Goal: Book appointment/travel/reservation

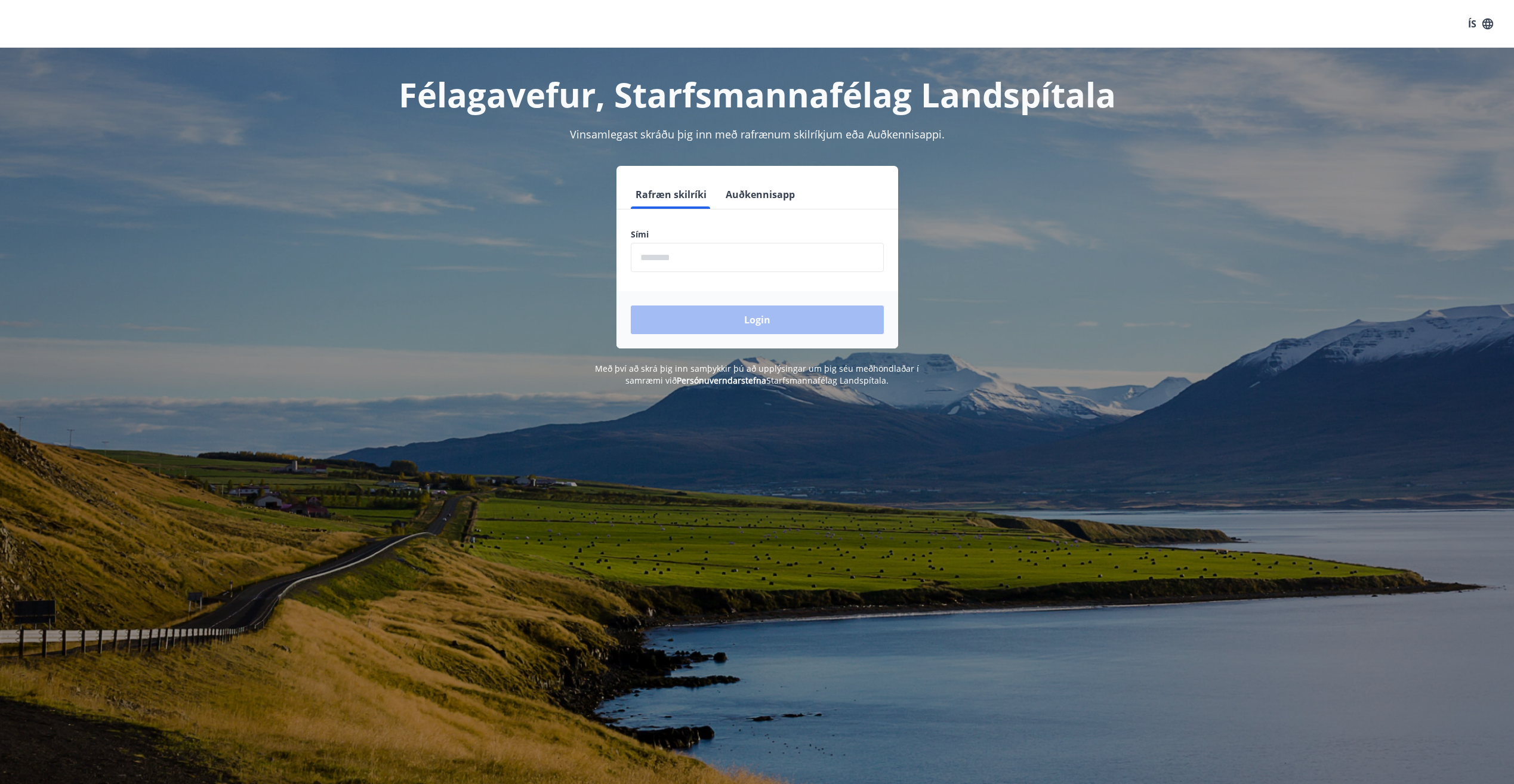
click at [772, 259] on input "phone" at bounding box center [757, 257] width 253 height 29
type input "********"
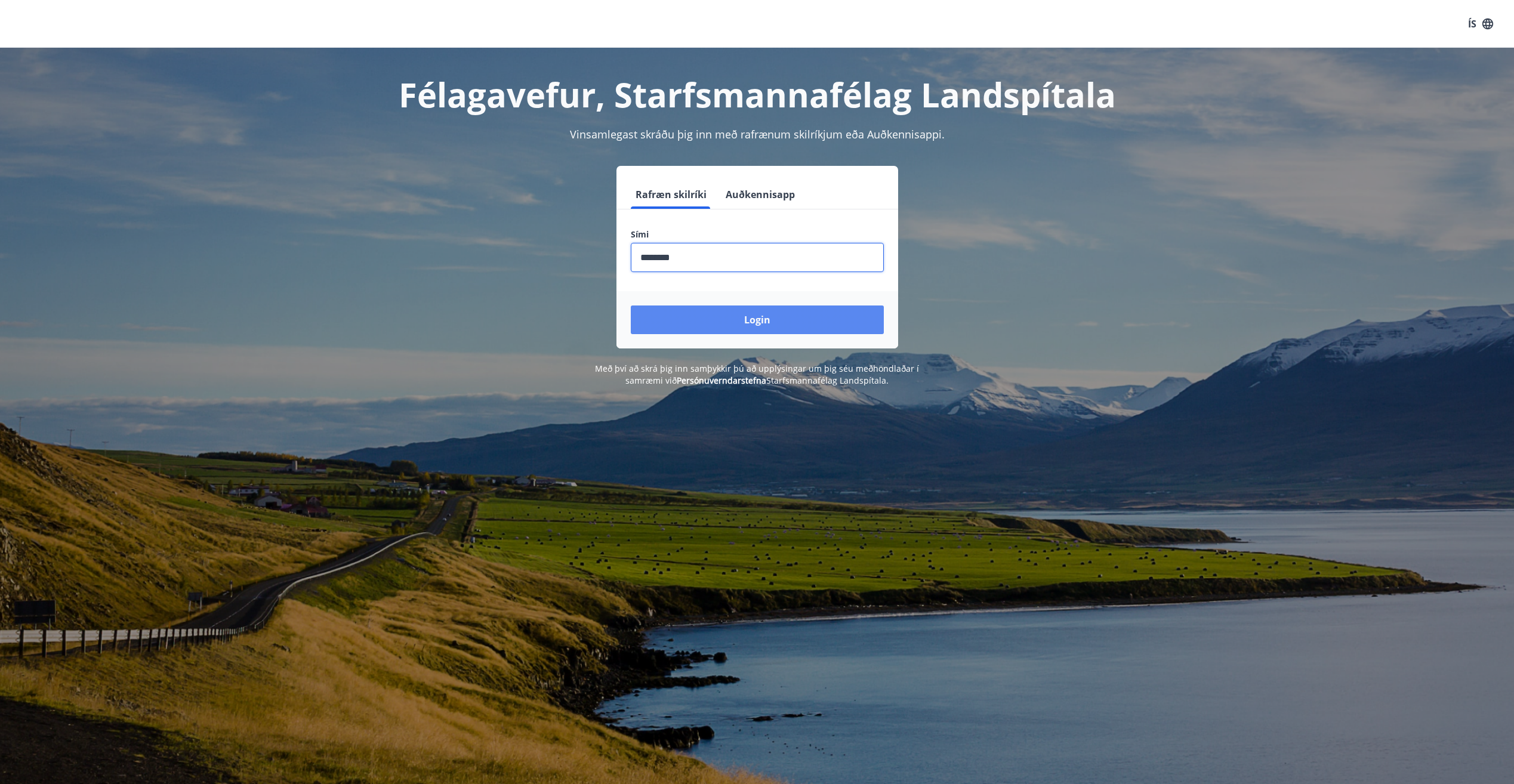
drag, startPoint x: 718, startPoint y: 316, endPoint x: 697, endPoint y: 321, distance: 21.6
click at [717, 317] on button "Login" at bounding box center [757, 319] width 253 height 28
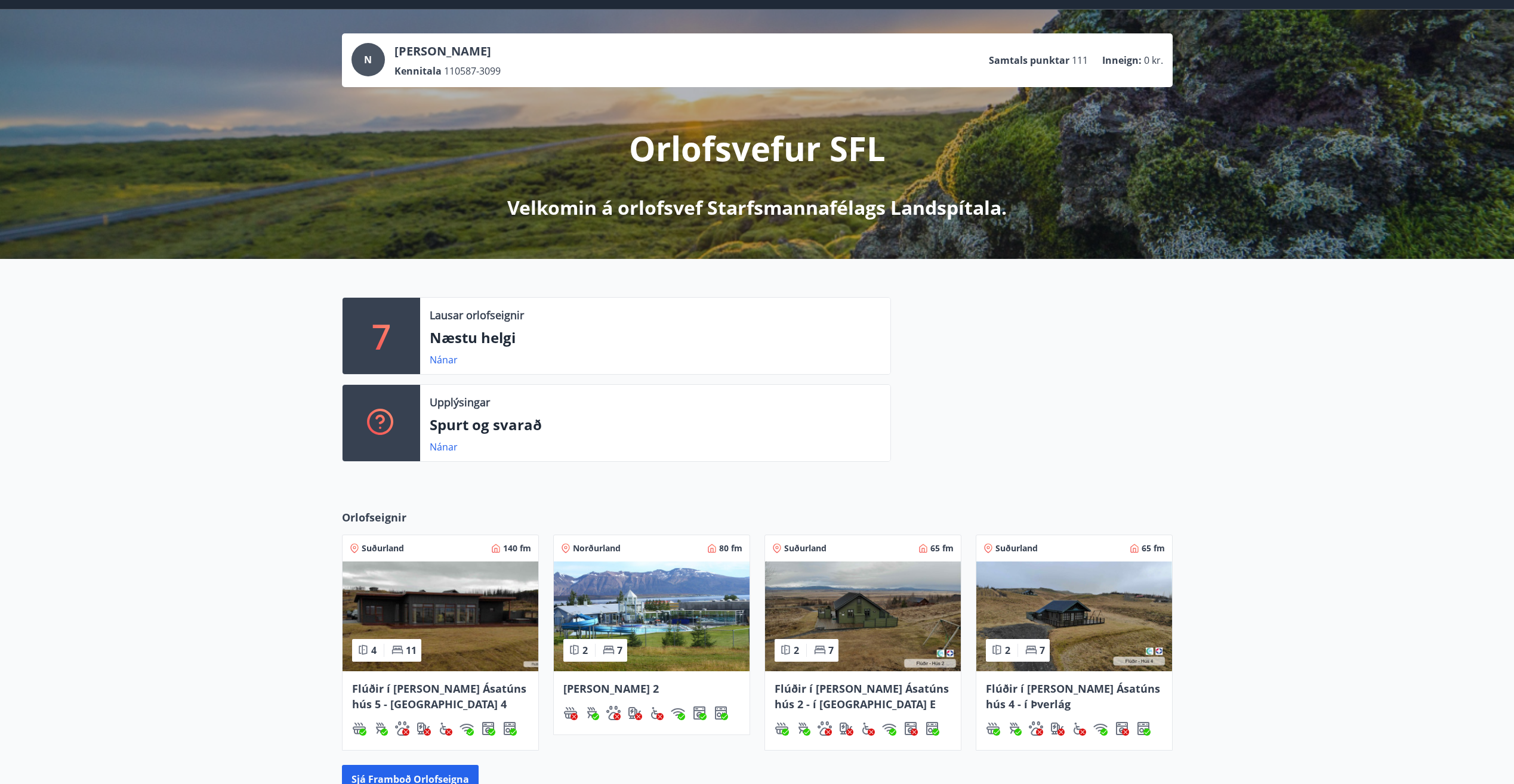
scroll to position [59, 0]
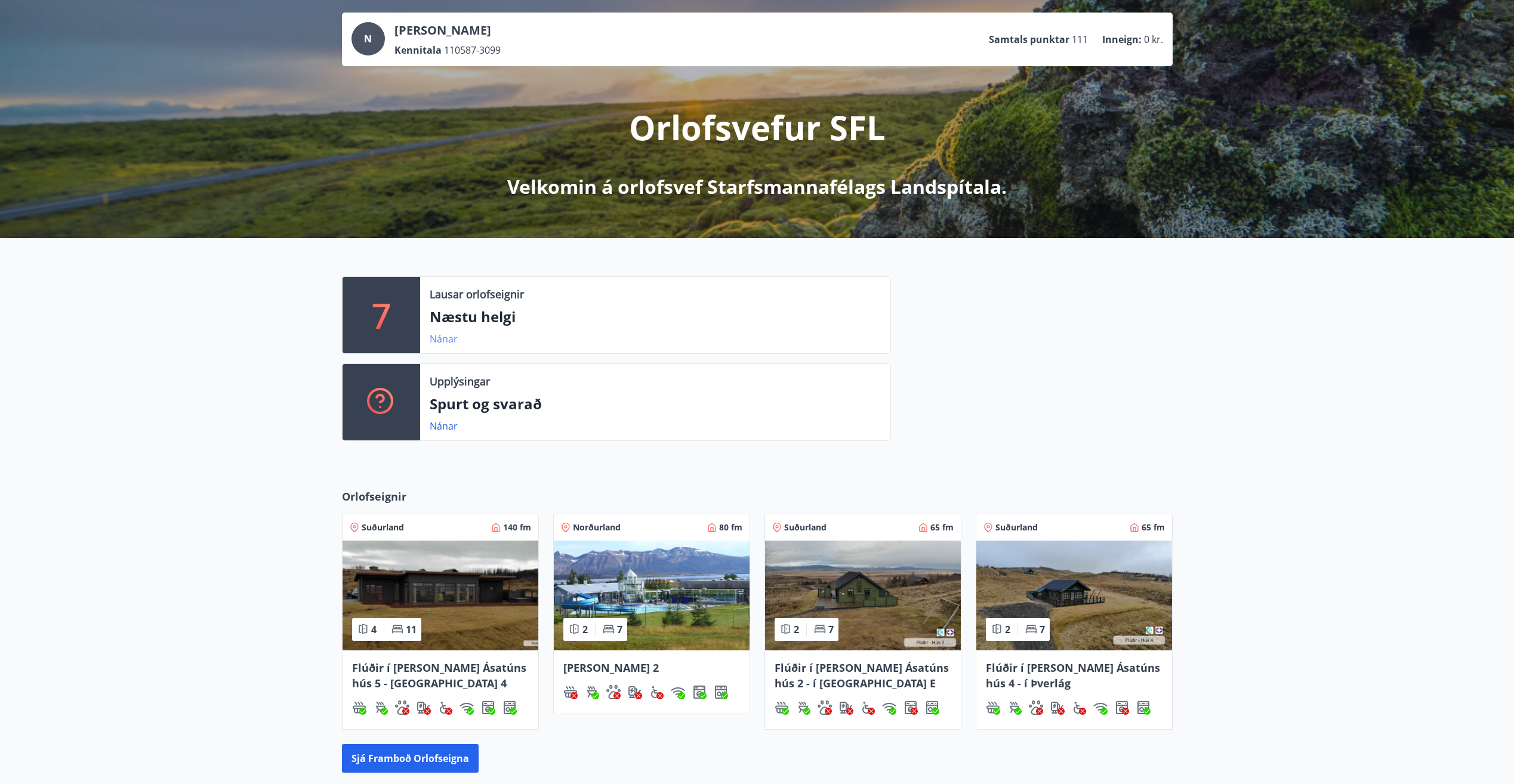
click at [449, 344] on link "Nánar" at bounding box center [443, 339] width 28 height 13
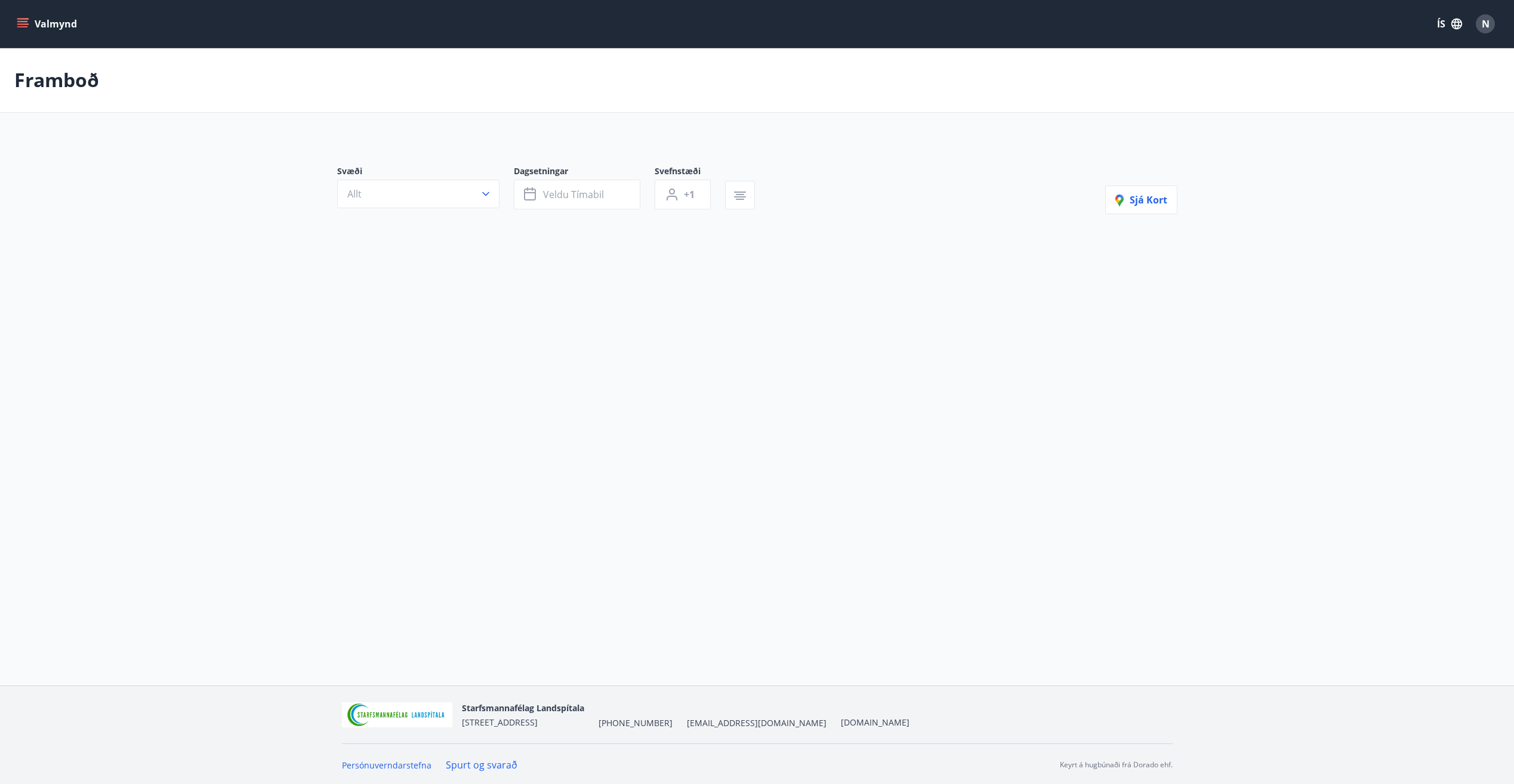
type input "*"
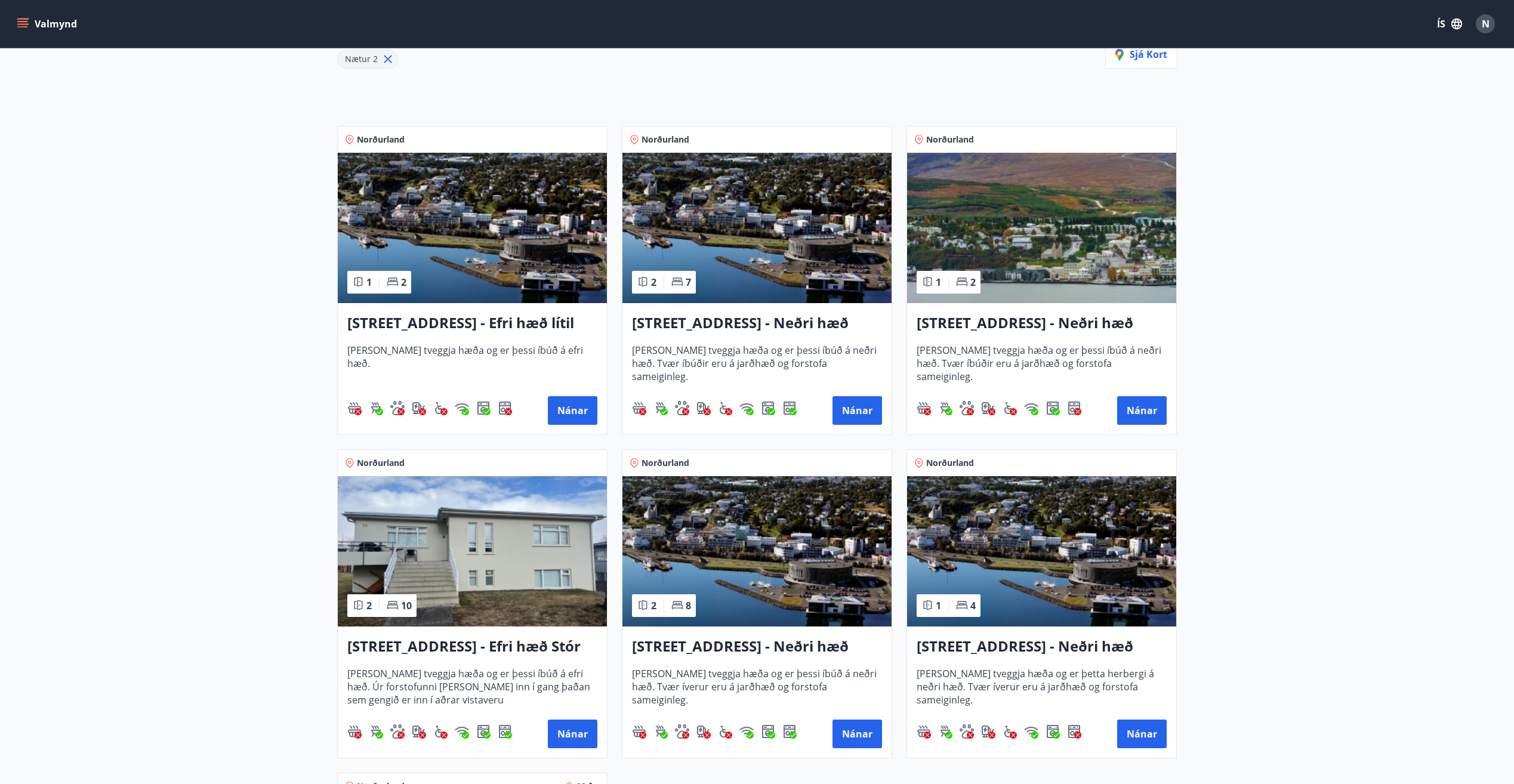
scroll to position [59, 0]
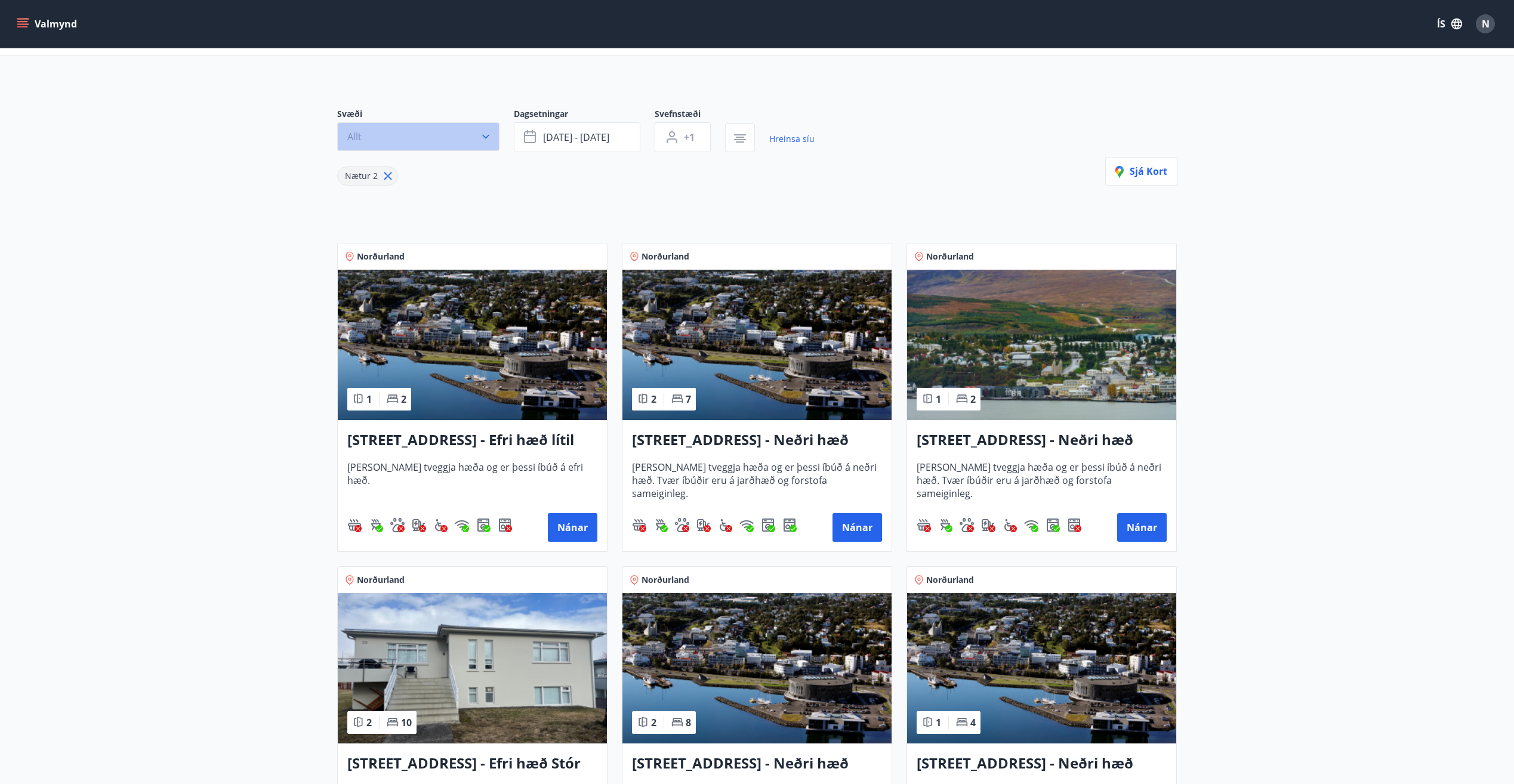
click at [457, 133] on button "Allt" at bounding box center [418, 136] width 162 height 28
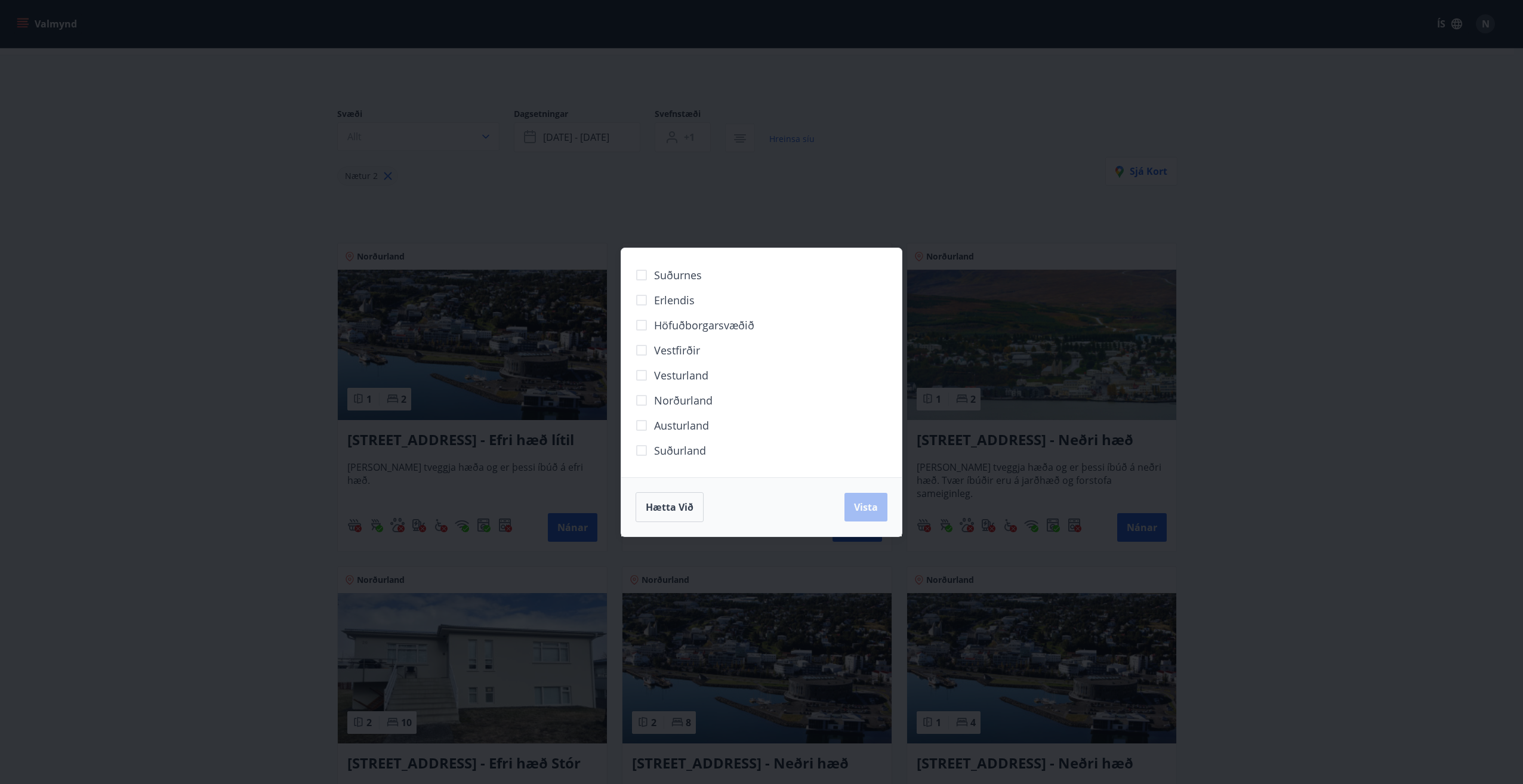
click at [1125, 383] on div "Suðurnes Erlendis Höfuðborgarsvæðið Vestfirðir Vesturland Norðurland Austurland…" at bounding box center [761, 392] width 1523 height 784
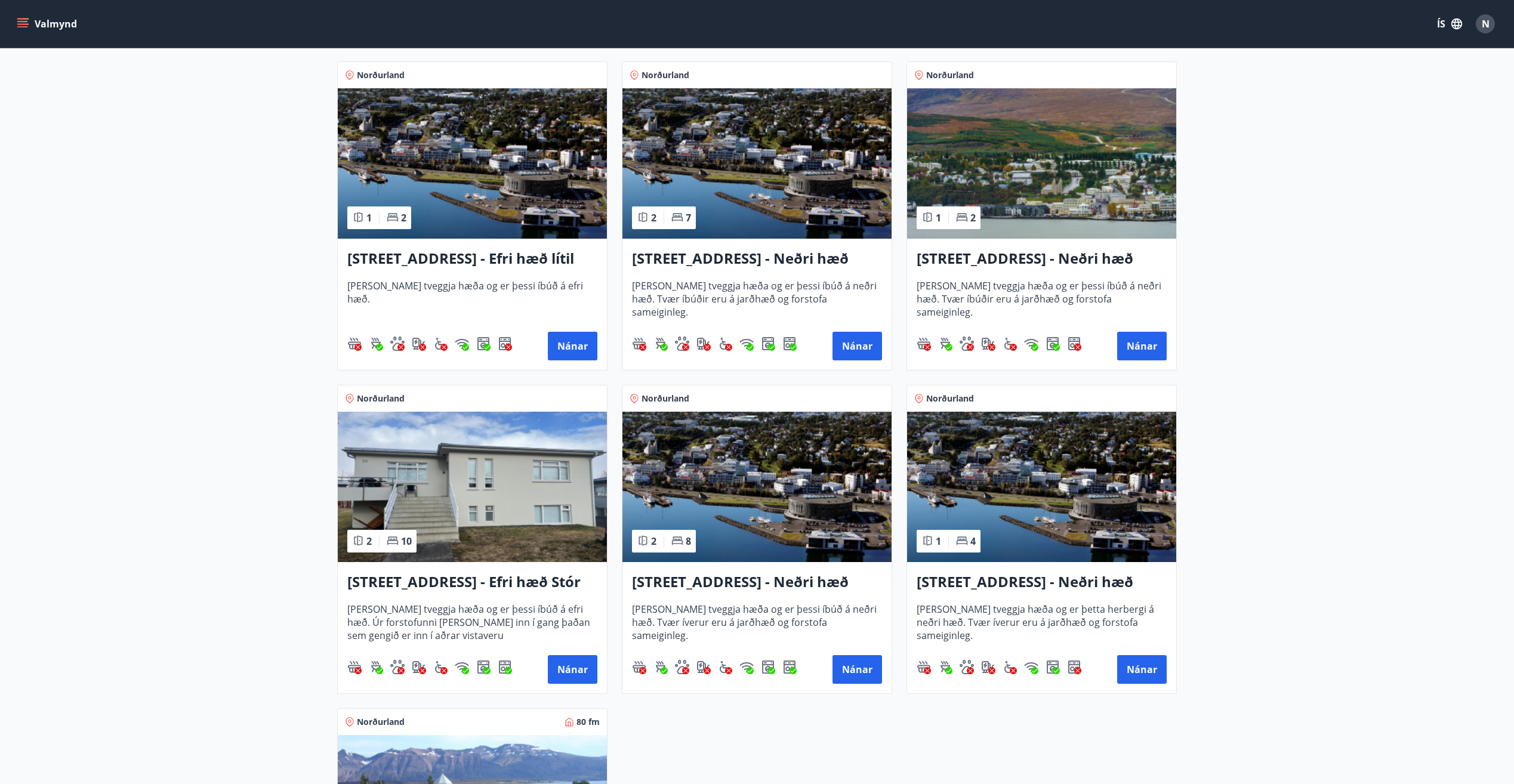
scroll to position [358, 0]
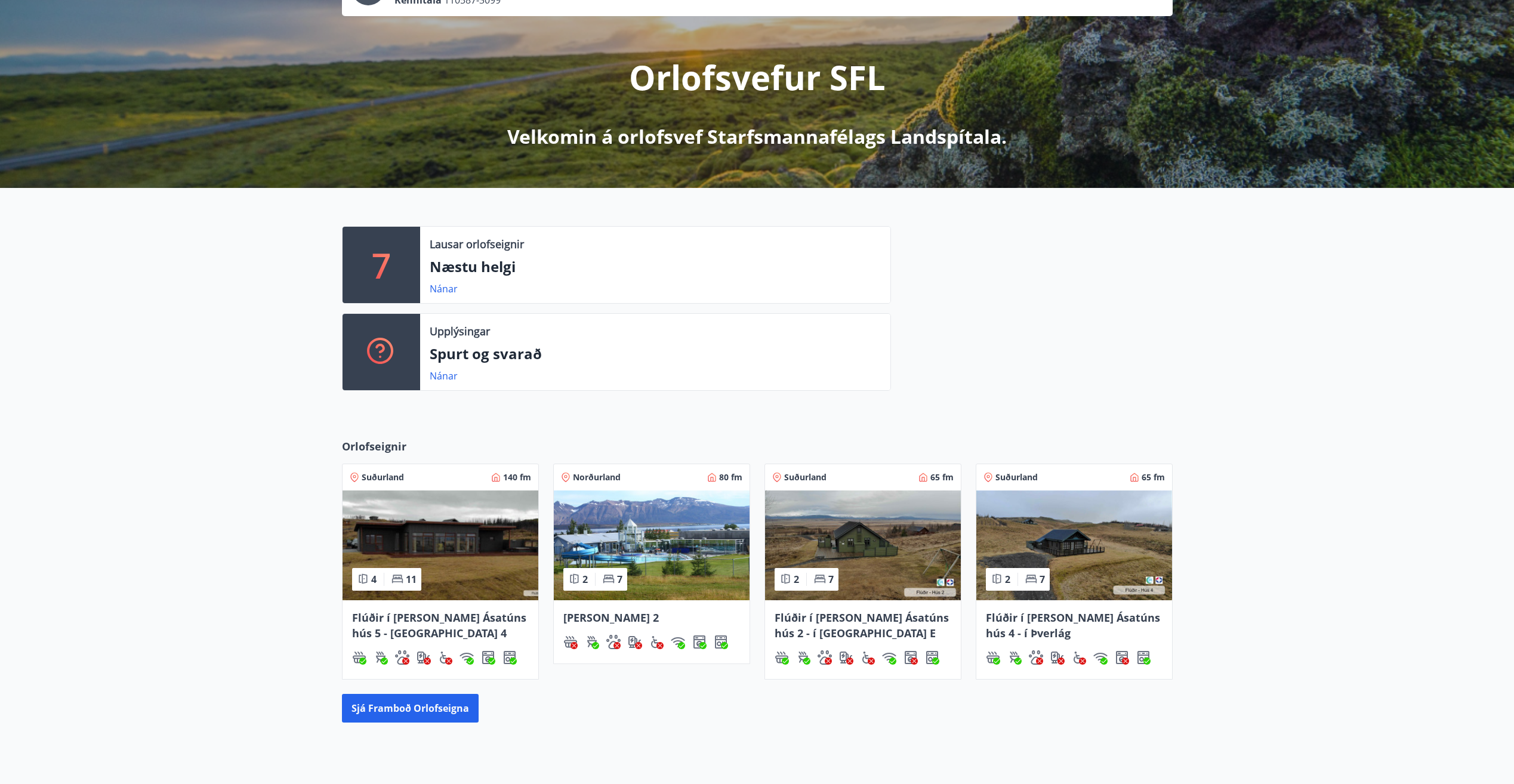
scroll to position [215, 0]
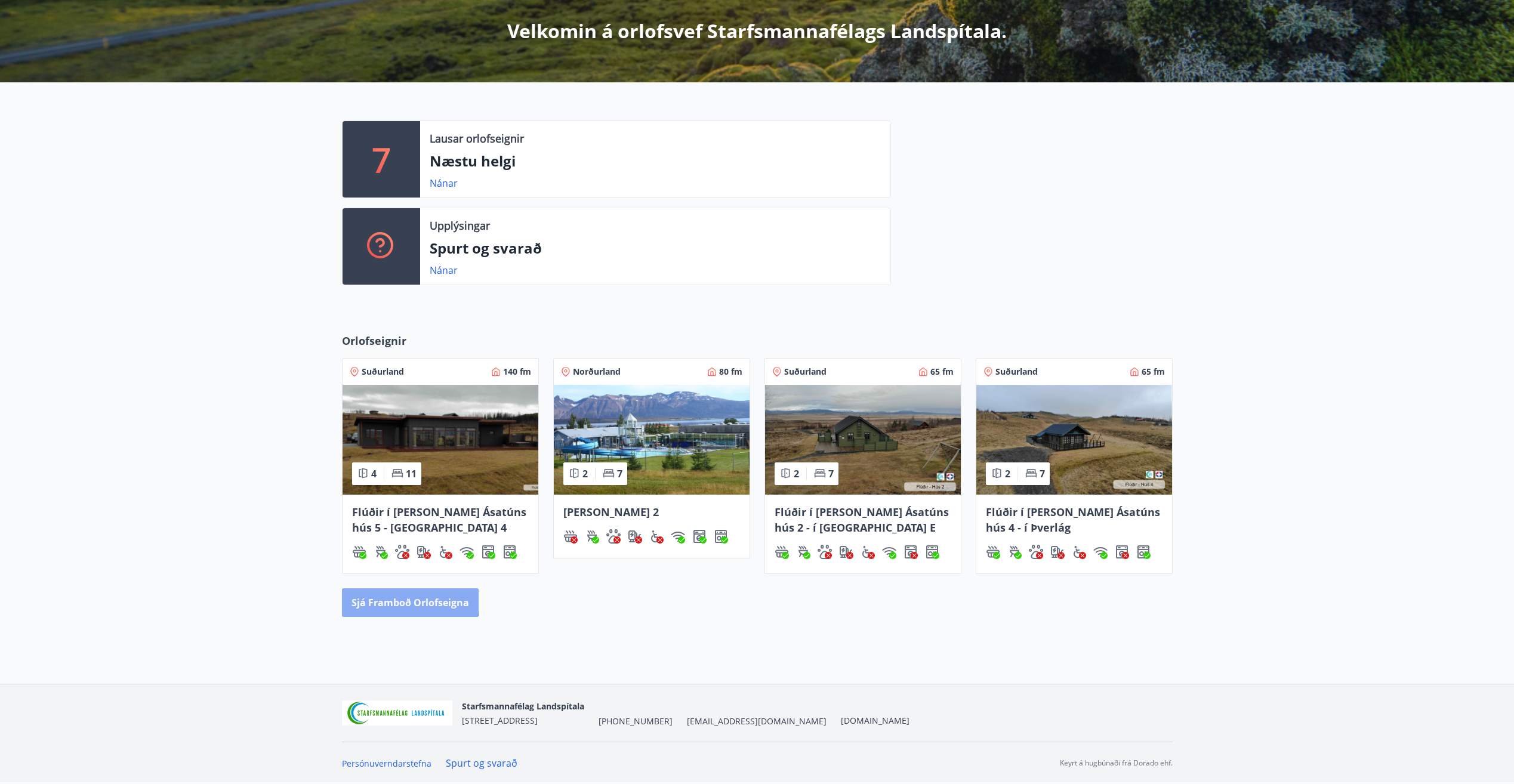
click at [386, 599] on button "Sjá framboð orlofseigna" at bounding box center [410, 602] width 136 height 28
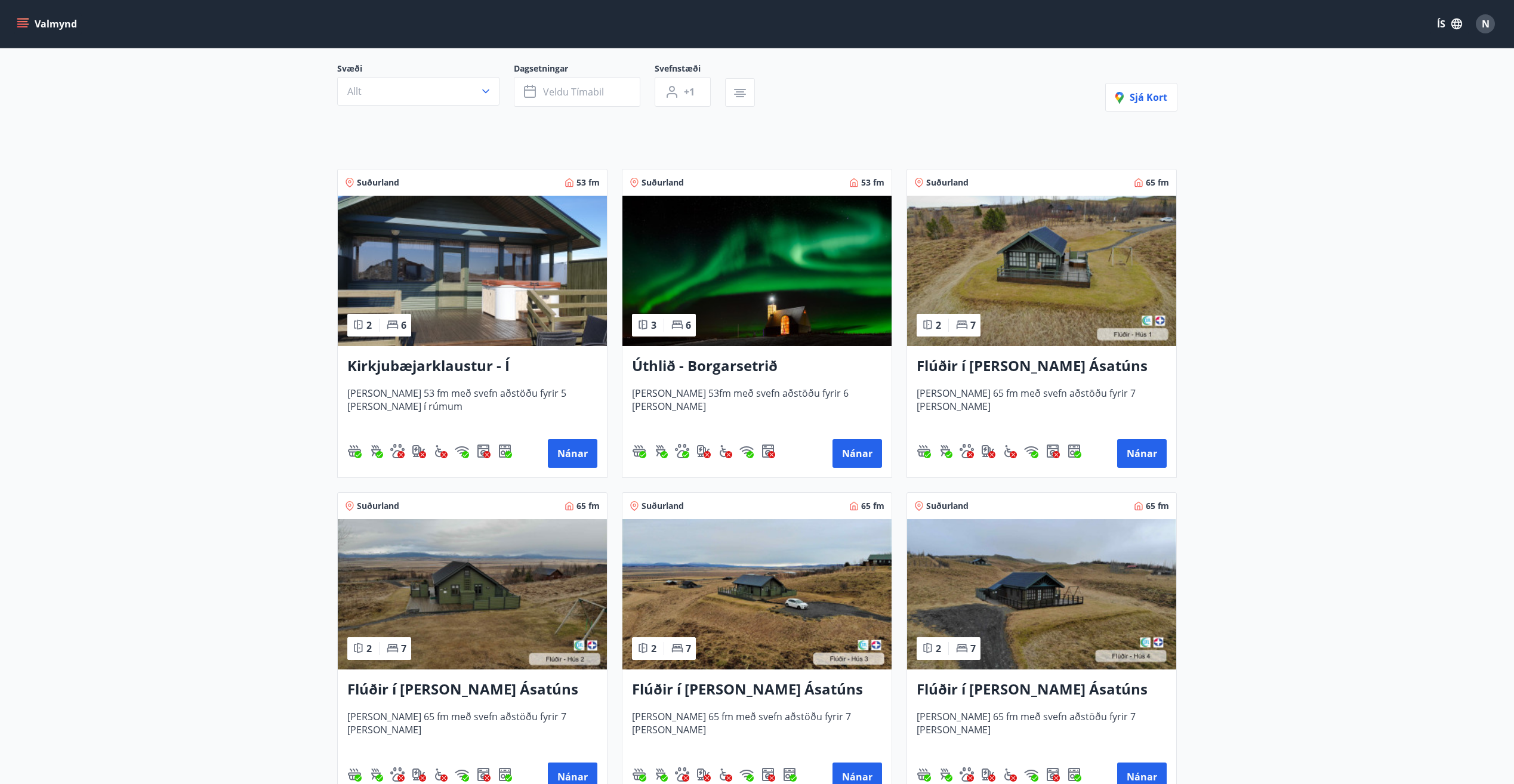
scroll to position [179, 0]
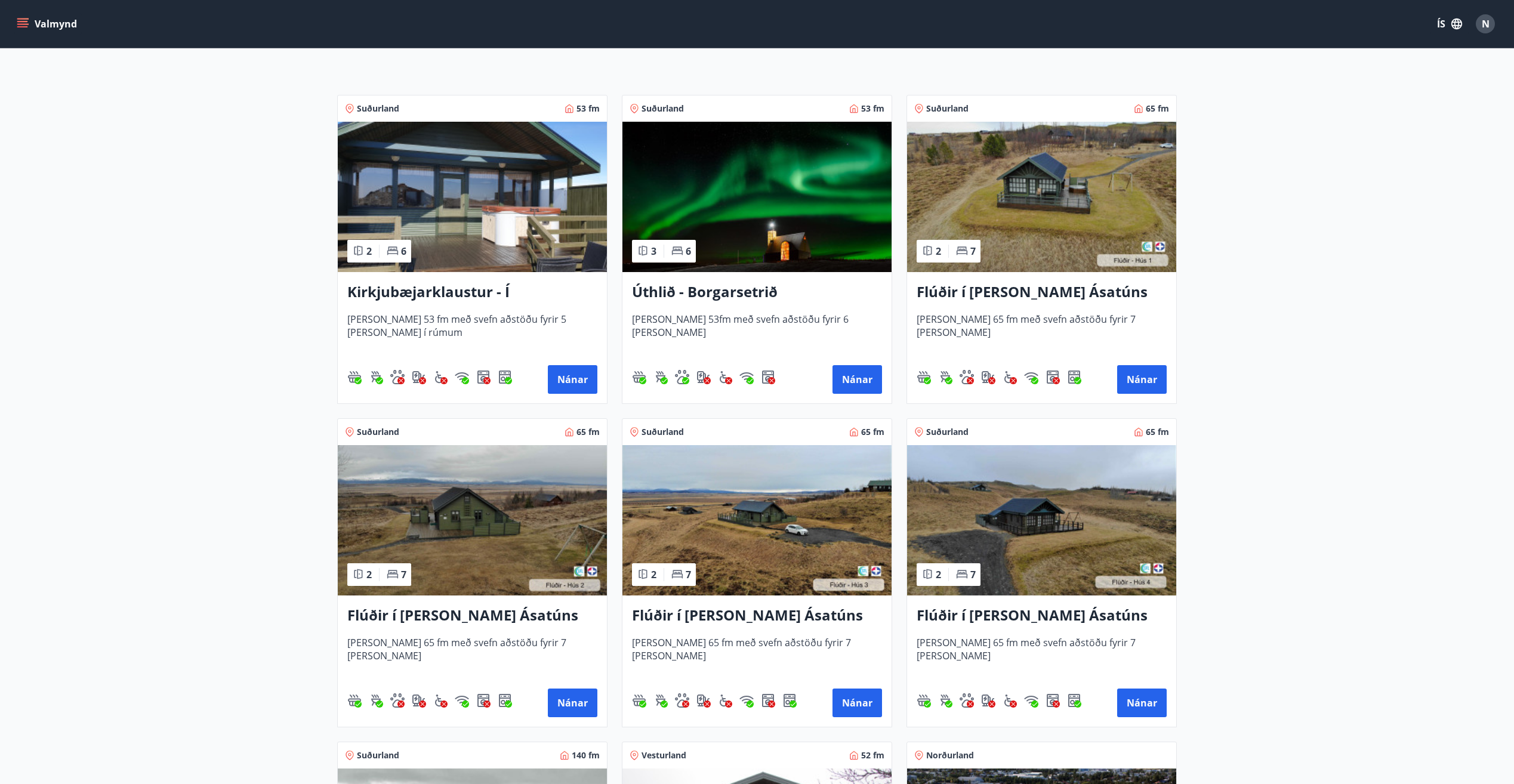
click at [1078, 201] on img at bounding box center [1042, 196] width 269 height 151
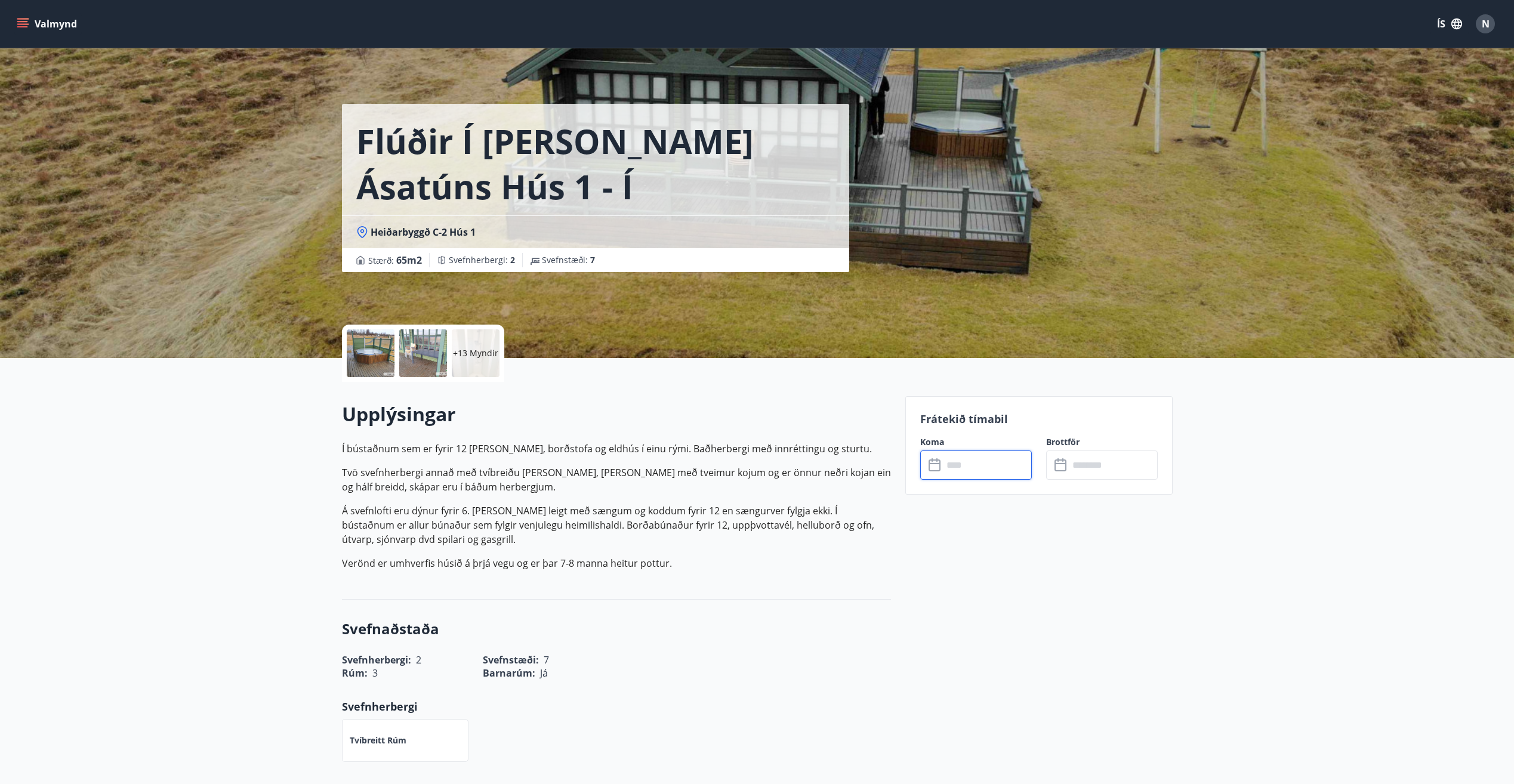
click at [982, 465] on input "text" at bounding box center [987, 465] width 89 height 29
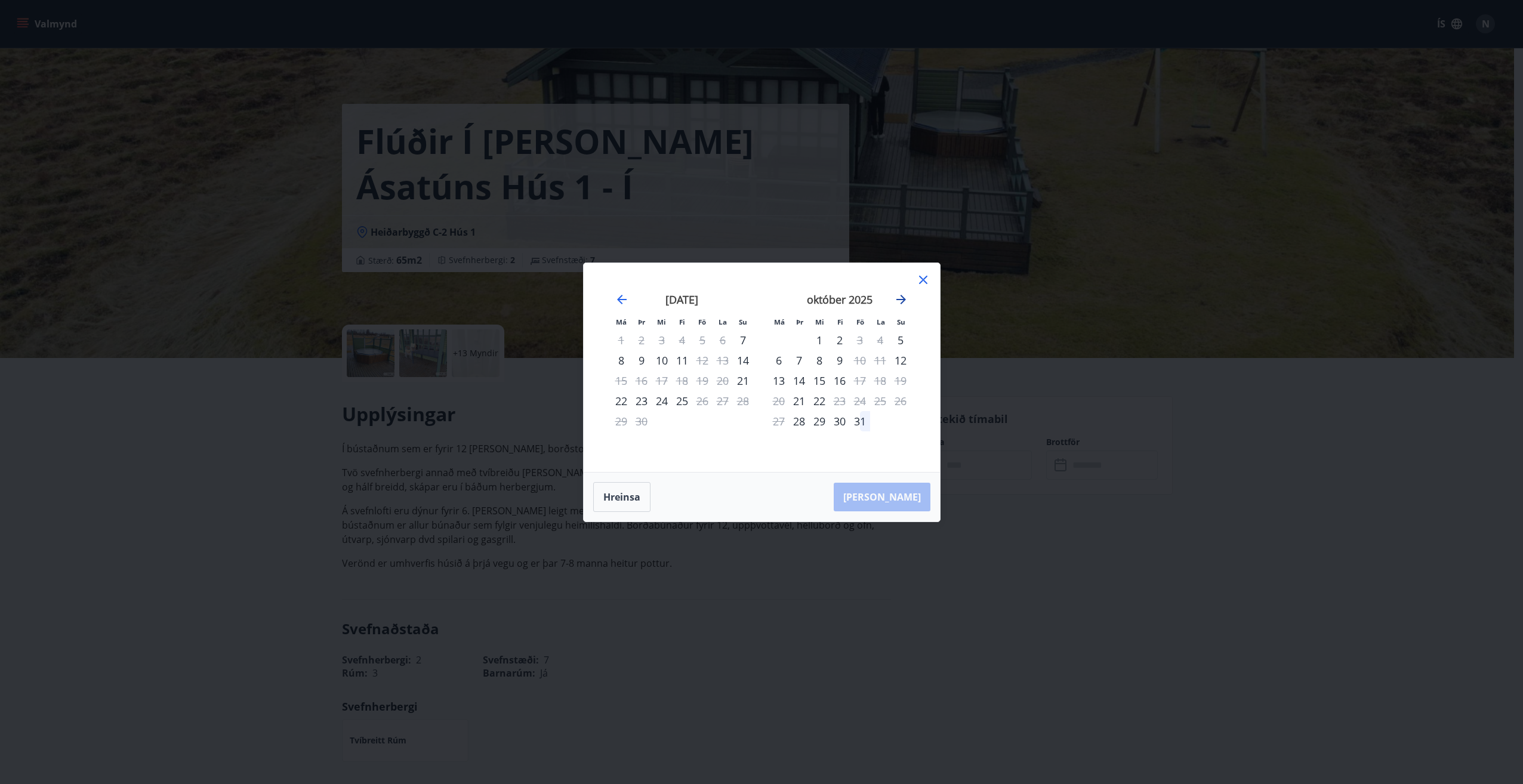
click at [895, 295] on icon "Move forward to switch to the next month." at bounding box center [901, 299] width 14 height 14
click at [903, 300] on icon "Move forward to switch to the next month." at bounding box center [901, 299] width 14 height 14
click at [859, 376] on div "19" at bounding box center [859, 380] width 20 height 20
click at [777, 398] on div "22" at bounding box center [779, 400] width 20 height 20
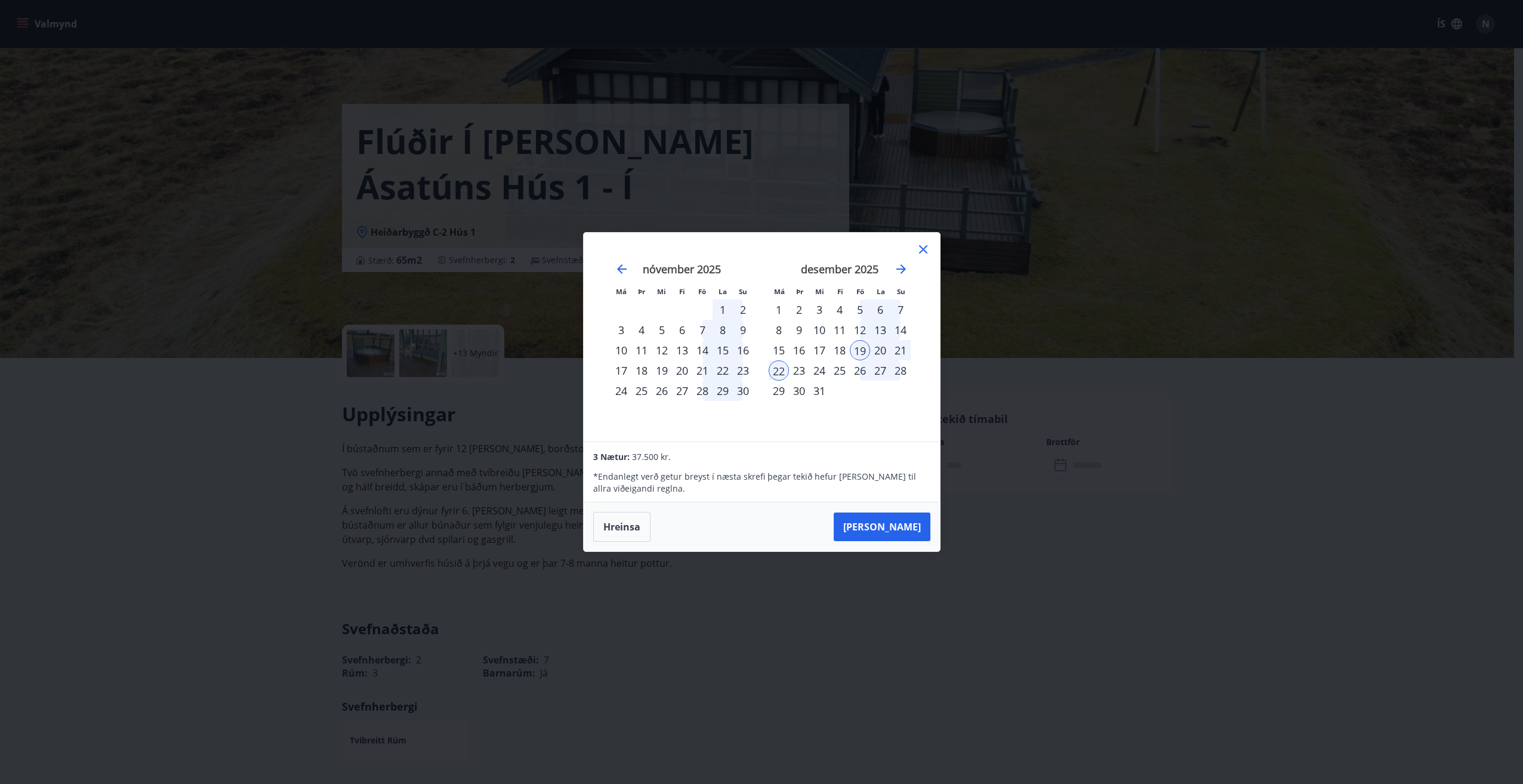
drag, startPoint x: 924, startPoint y: 246, endPoint x: 666, endPoint y: 13, distance: 347.6
click at [923, 245] on icon at bounding box center [923, 249] width 14 height 14
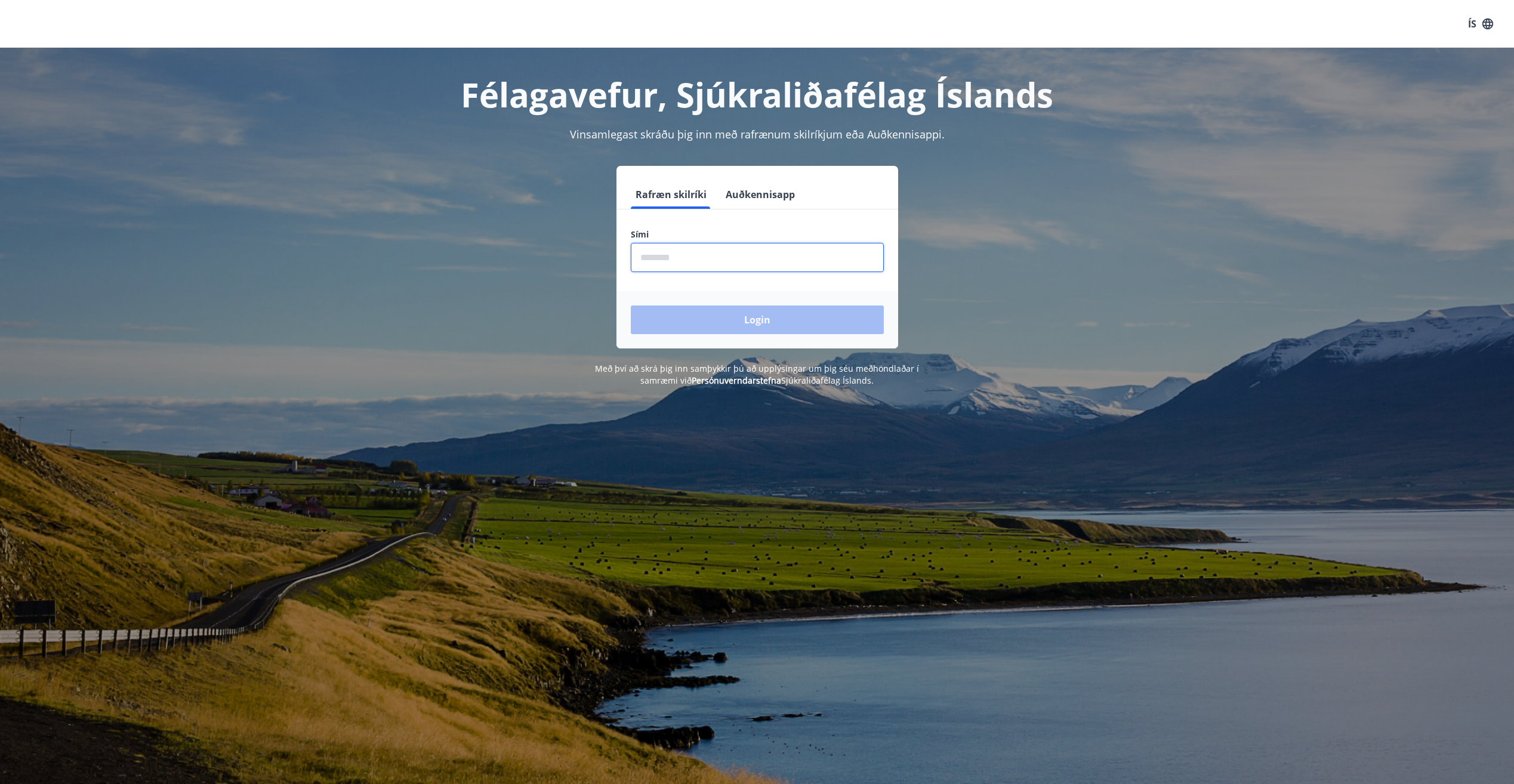
click at [638, 257] on input "phone" at bounding box center [757, 257] width 253 height 29
type input "********"
click at [709, 310] on button "Login" at bounding box center [757, 319] width 253 height 28
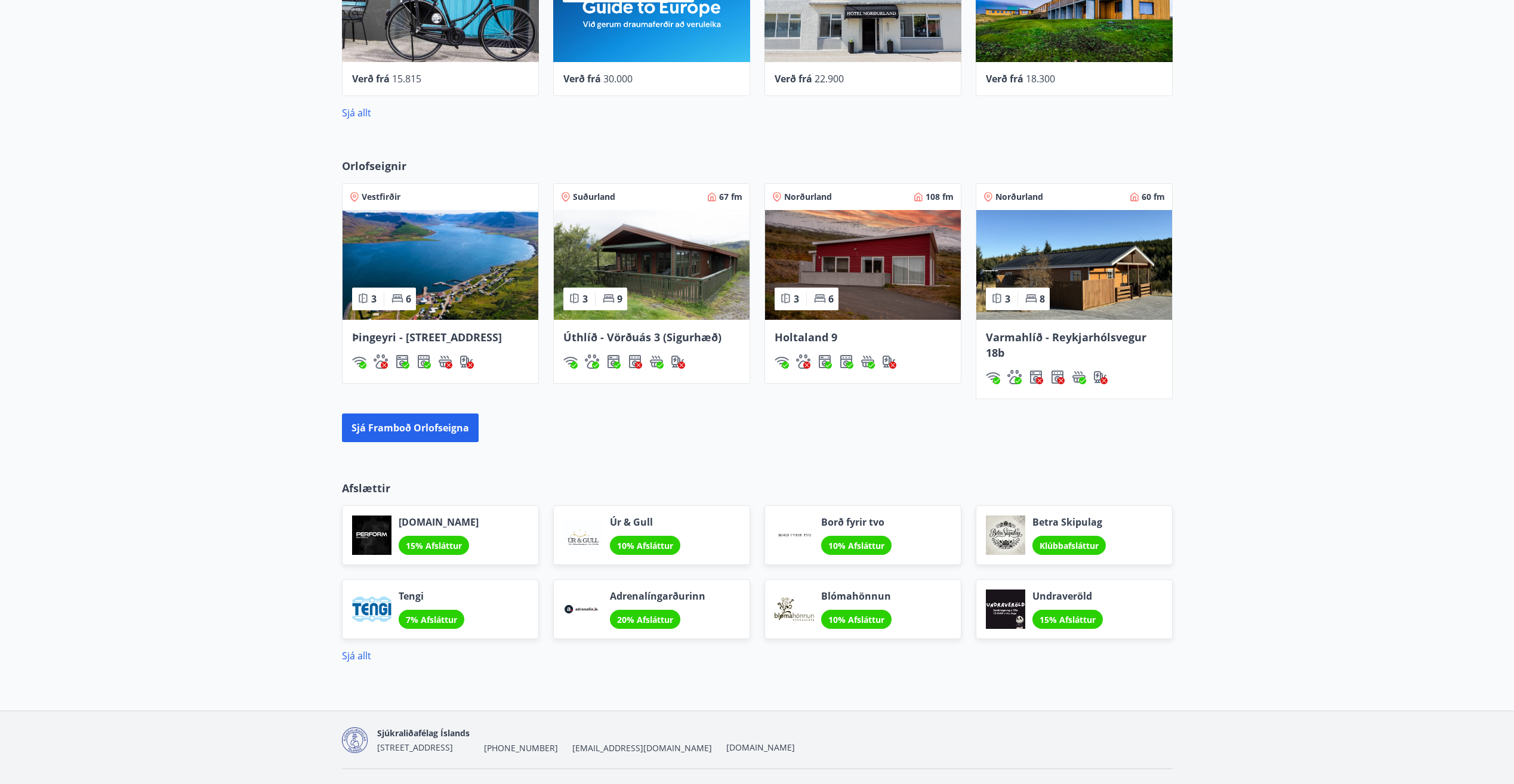
scroll to position [693, 0]
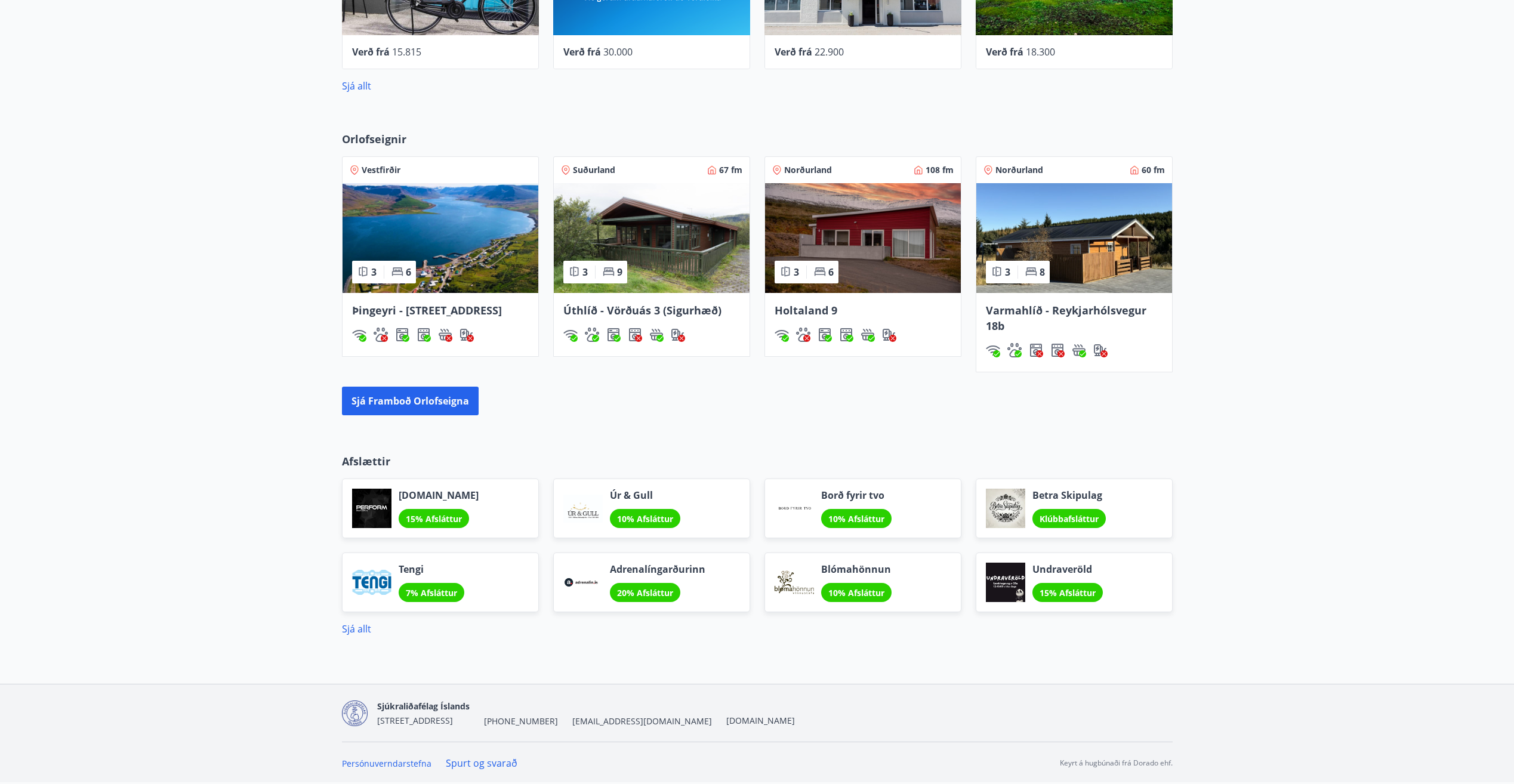
click at [847, 224] on img at bounding box center [863, 238] width 196 height 110
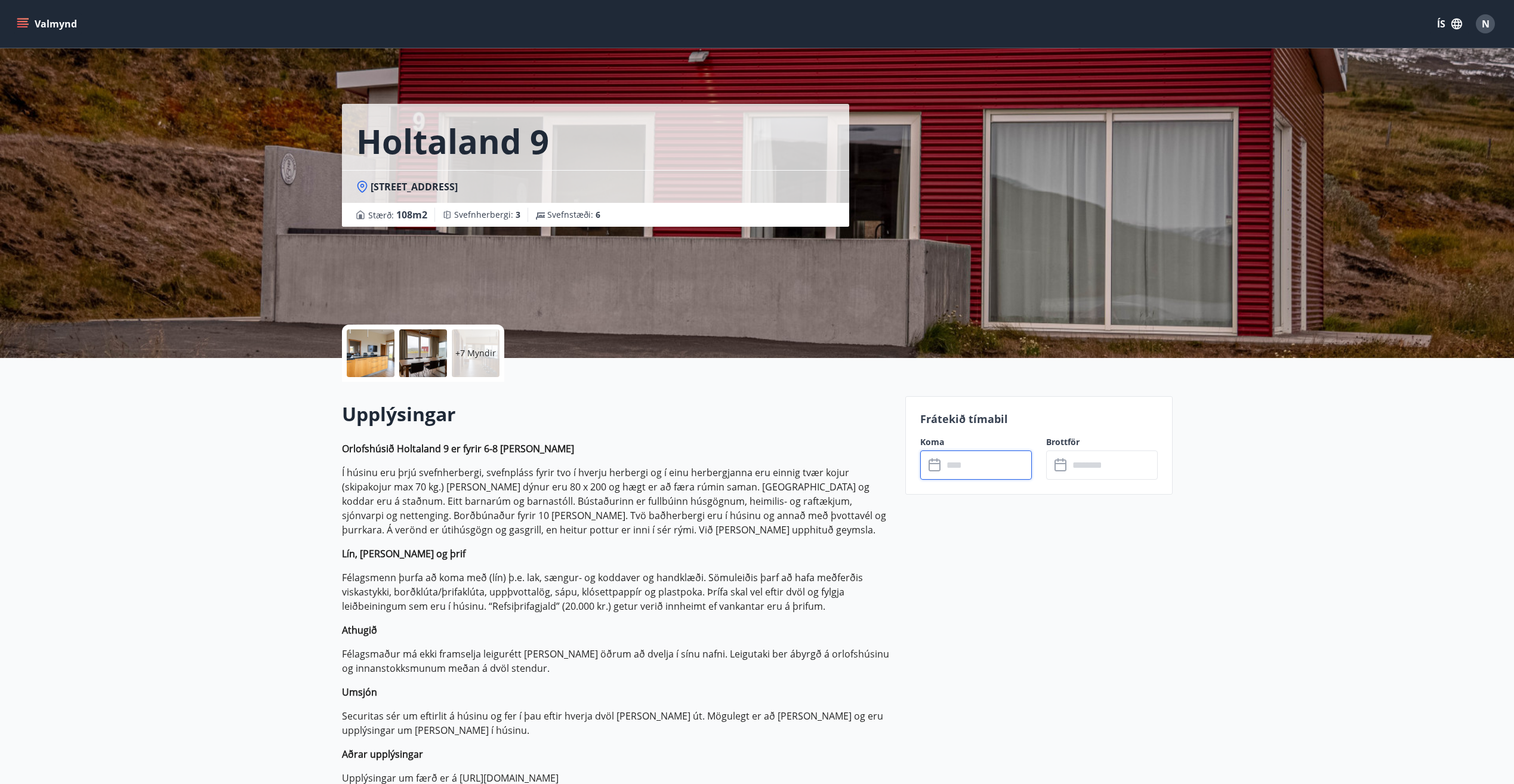
click at [981, 467] on input "text" at bounding box center [987, 465] width 89 height 29
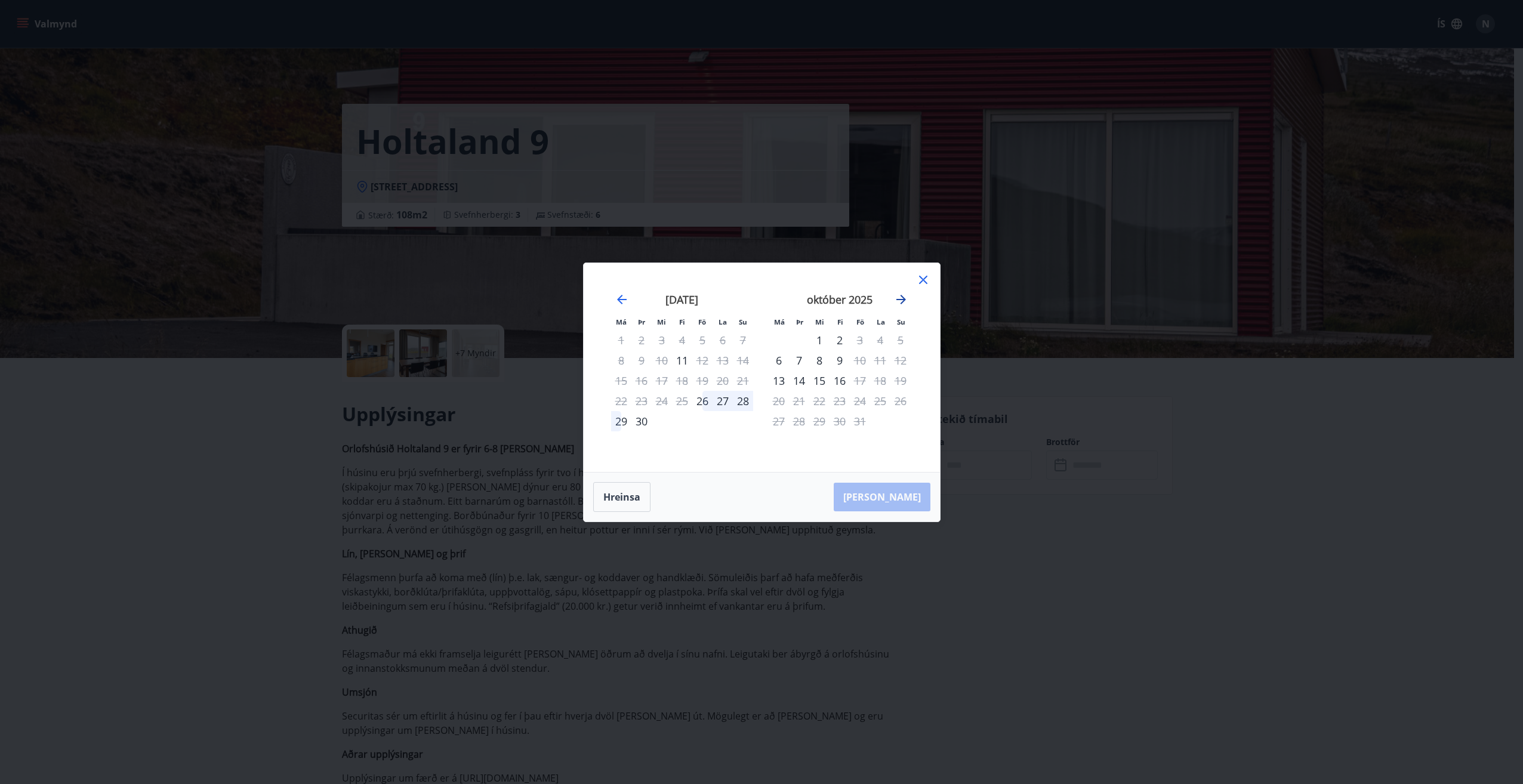
click at [902, 294] on icon "Move forward to switch to the next month." at bounding box center [901, 299] width 14 height 14
click at [920, 279] on icon at bounding box center [923, 280] width 14 height 14
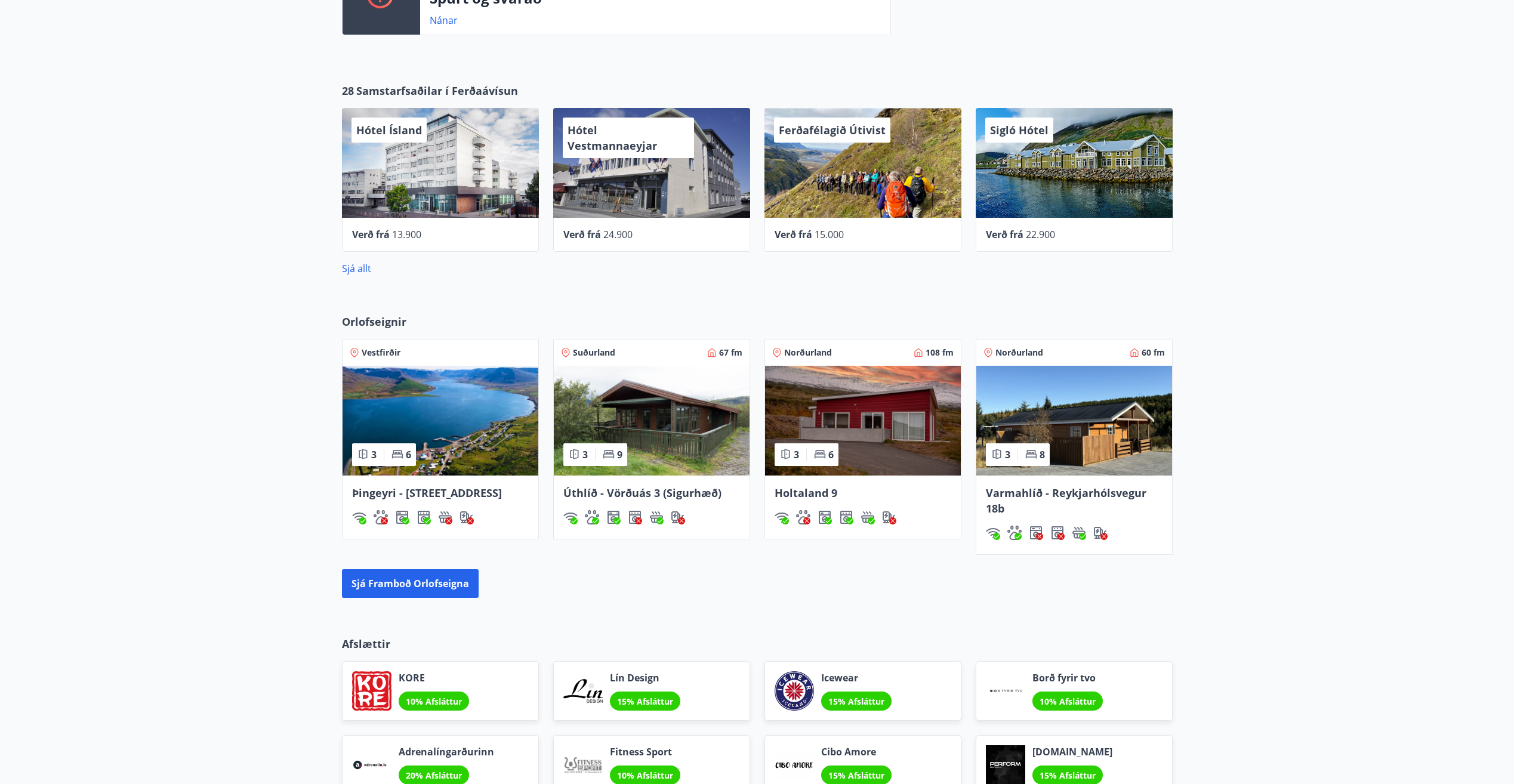
scroll to position [537, 0]
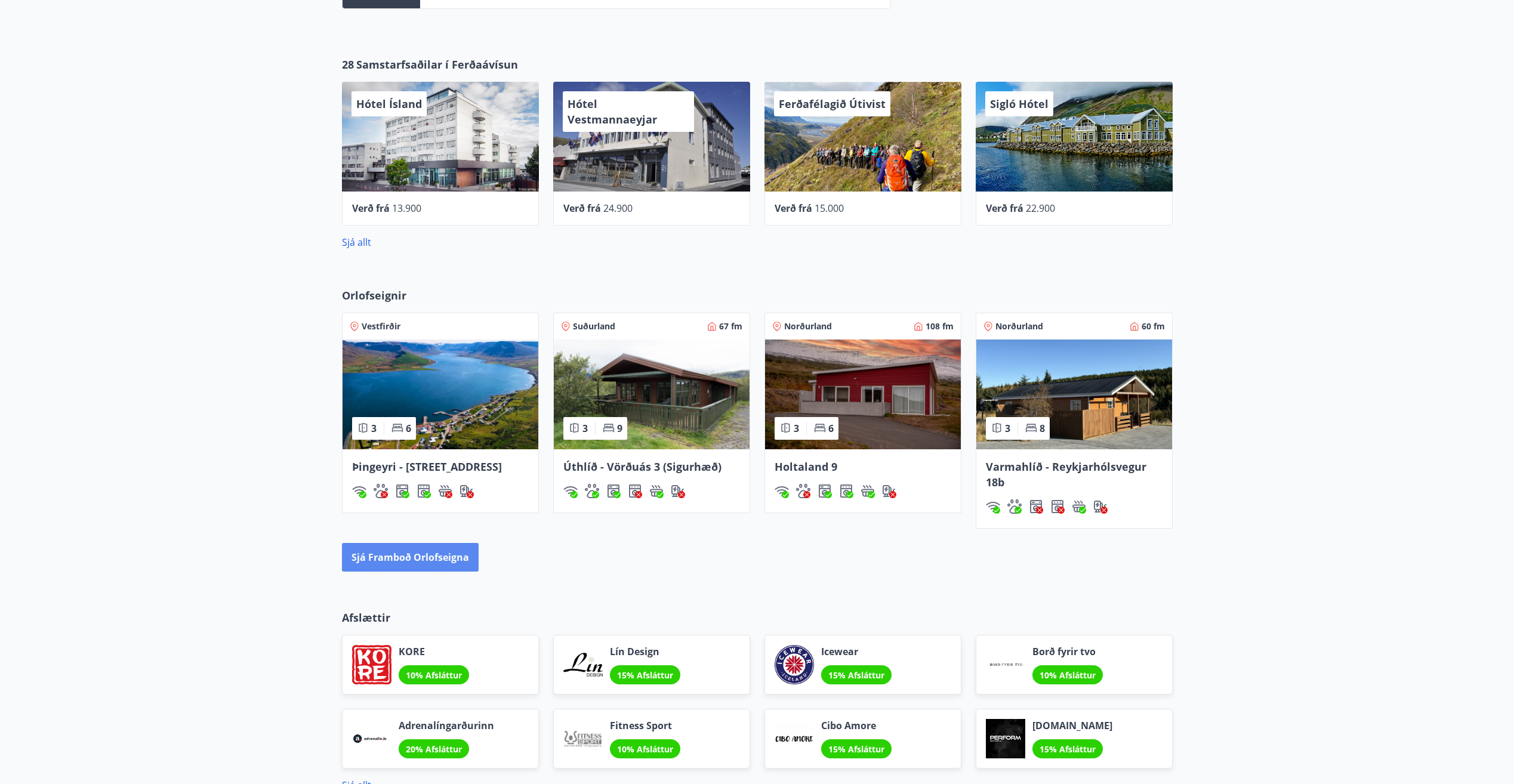
click at [438, 557] on button "Sjá framboð orlofseigna" at bounding box center [410, 557] width 136 height 28
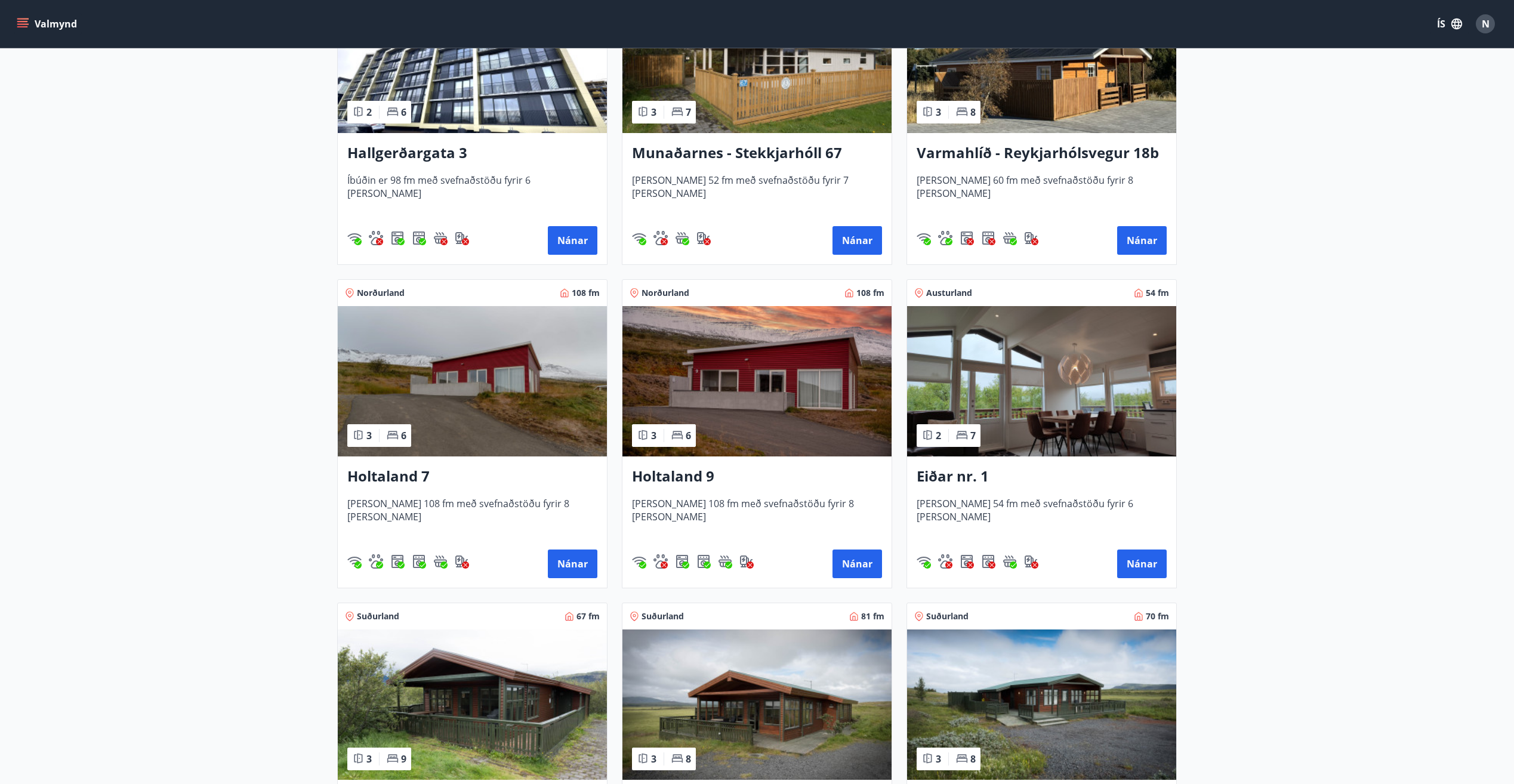
scroll to position [1312, 0]
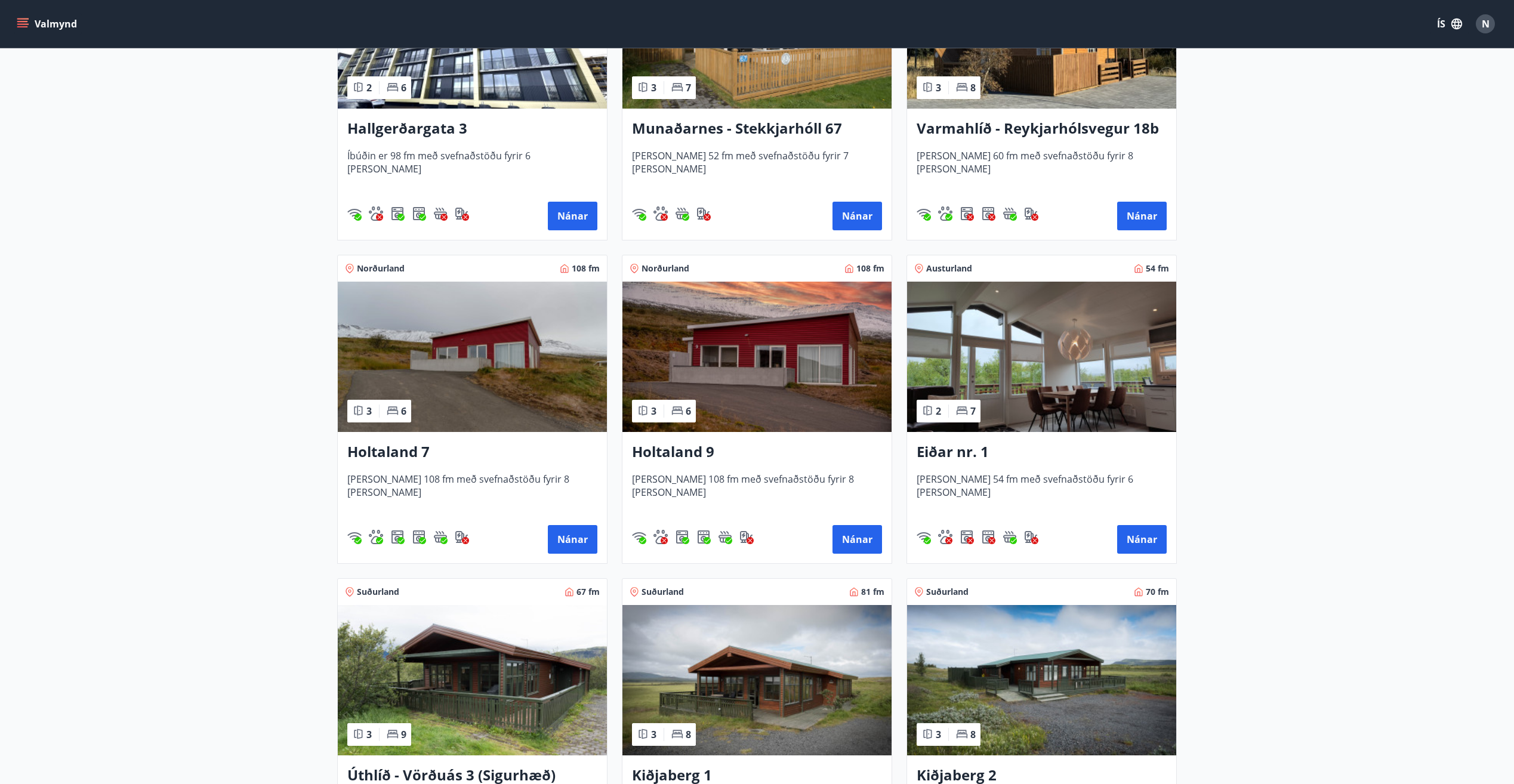
click at [382, 430] on img at bounding box center [472, 357] width 269 height 151
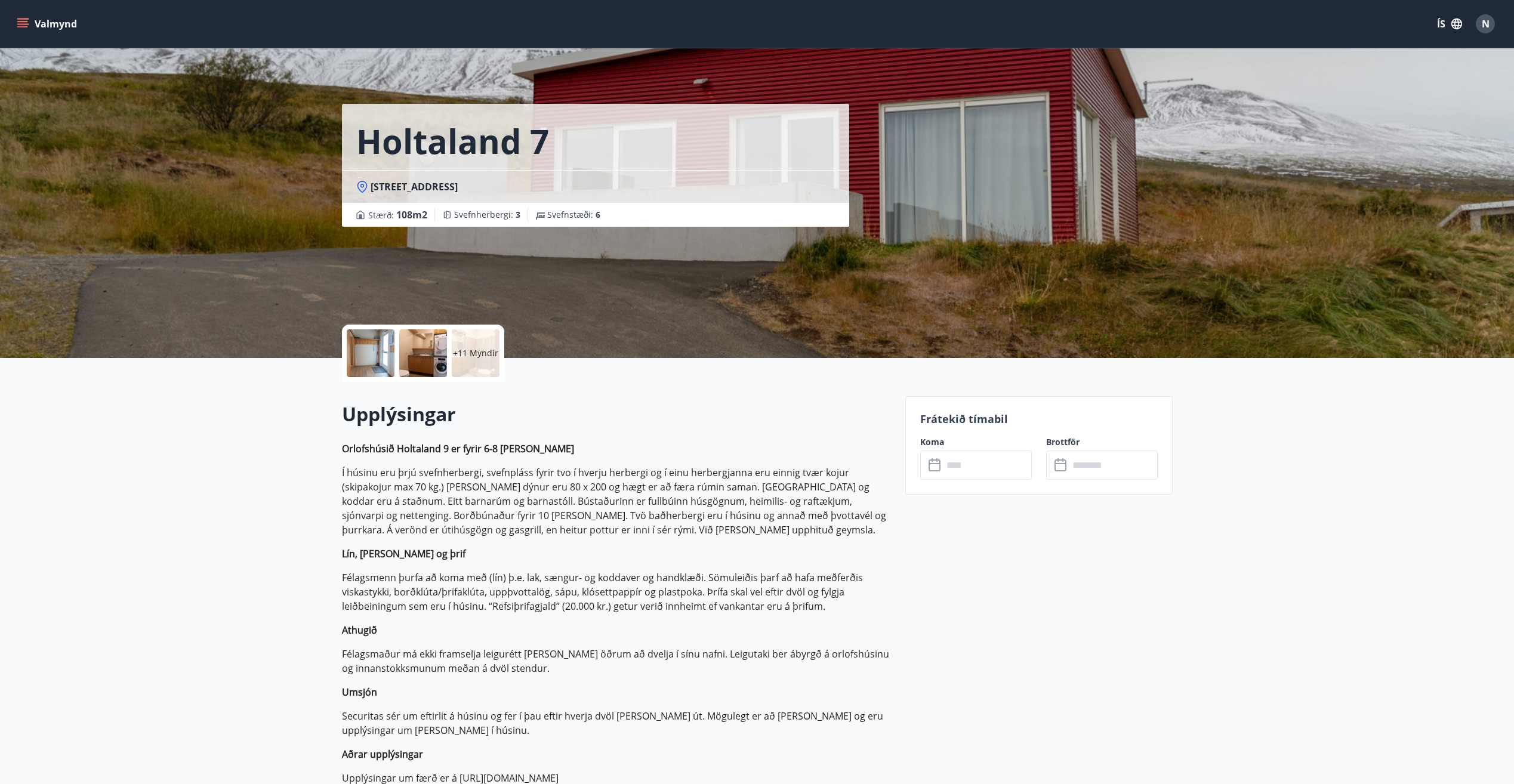
click at [1009, 459] on input "text" at bounding box center [987, 465] width 89 height 29
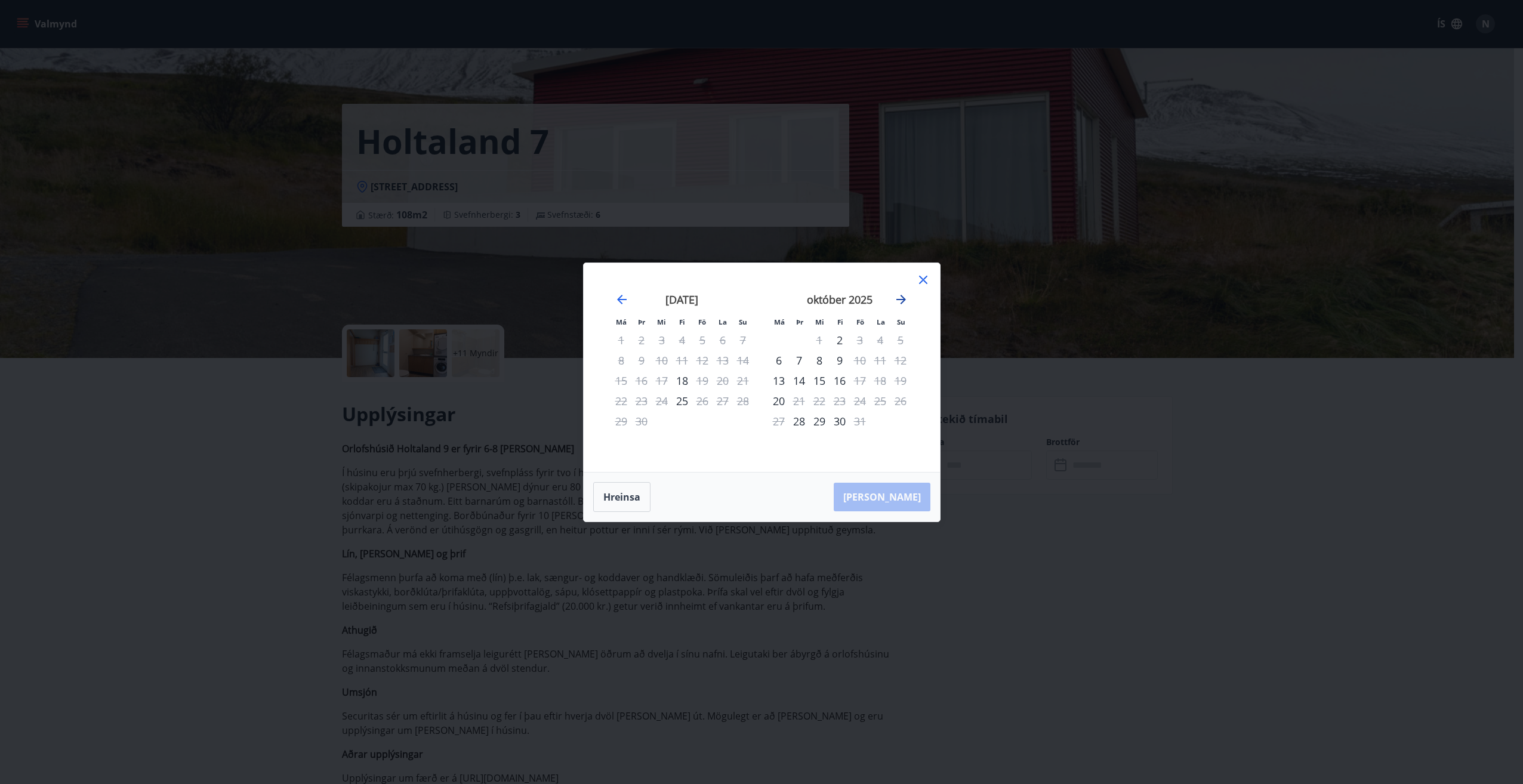
click at [894, 301] on icon "Move forward to switch to the next month." at bounding box center [901, 299] width 14 height 14
click at [898, 301] on icon "Move forward to switch to the next month." at bounding box center [901, 299] width 14 height 14
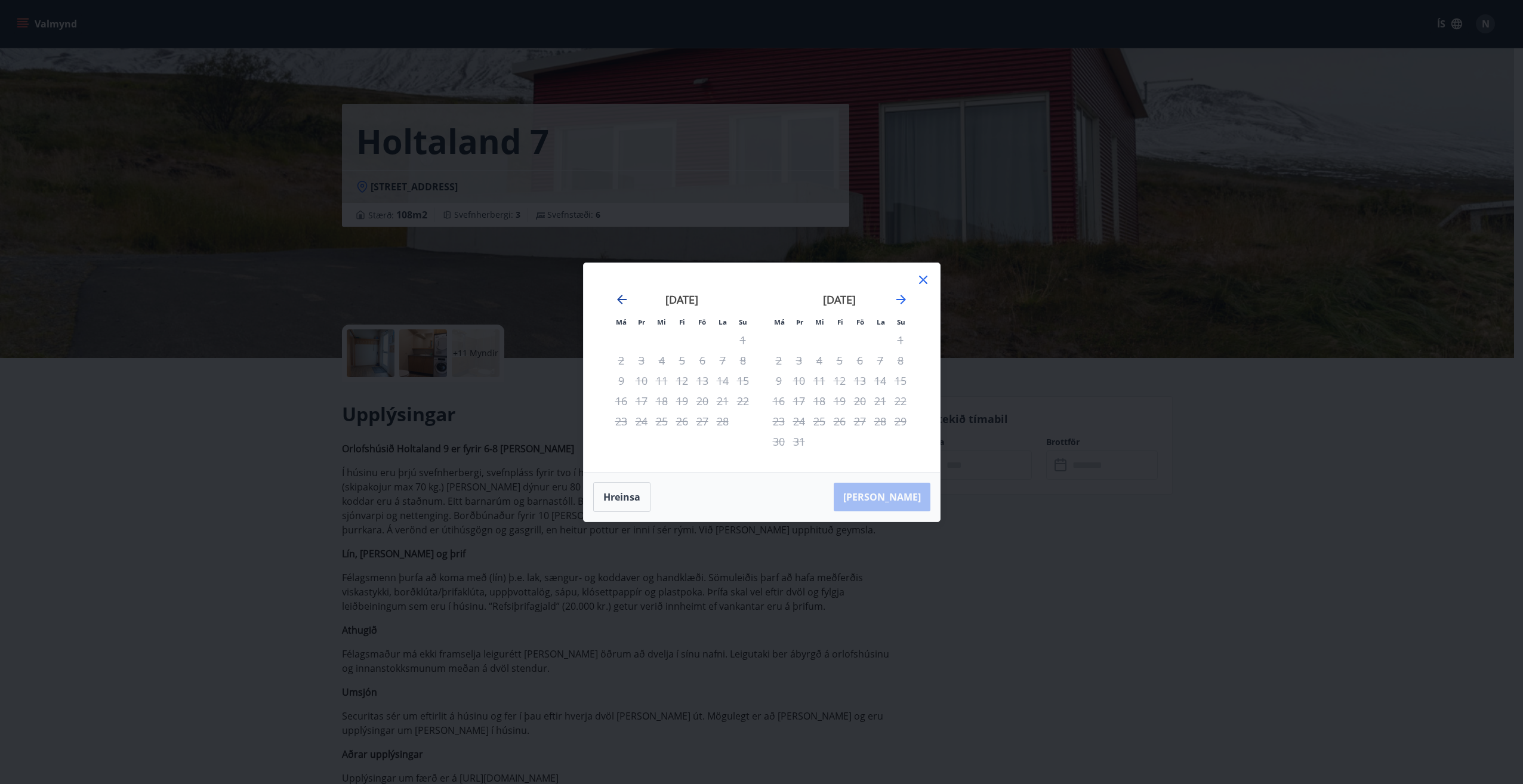
click at [627, 303] on icon "Move backward to switch to the previous month." at bounding box center [621, 299] width 14 height 14
click at [627, 303] on icon "Move backward to switch to the previous month." at bounding box center [621, 299] width 14 height 14
click at [628, 301] on icon "Move backward to switch to the previous month." at bounding box center [621, 299] width 14 height 14
click at [929, 276] on icon at bounding box center [923, 280] width 14 height 14
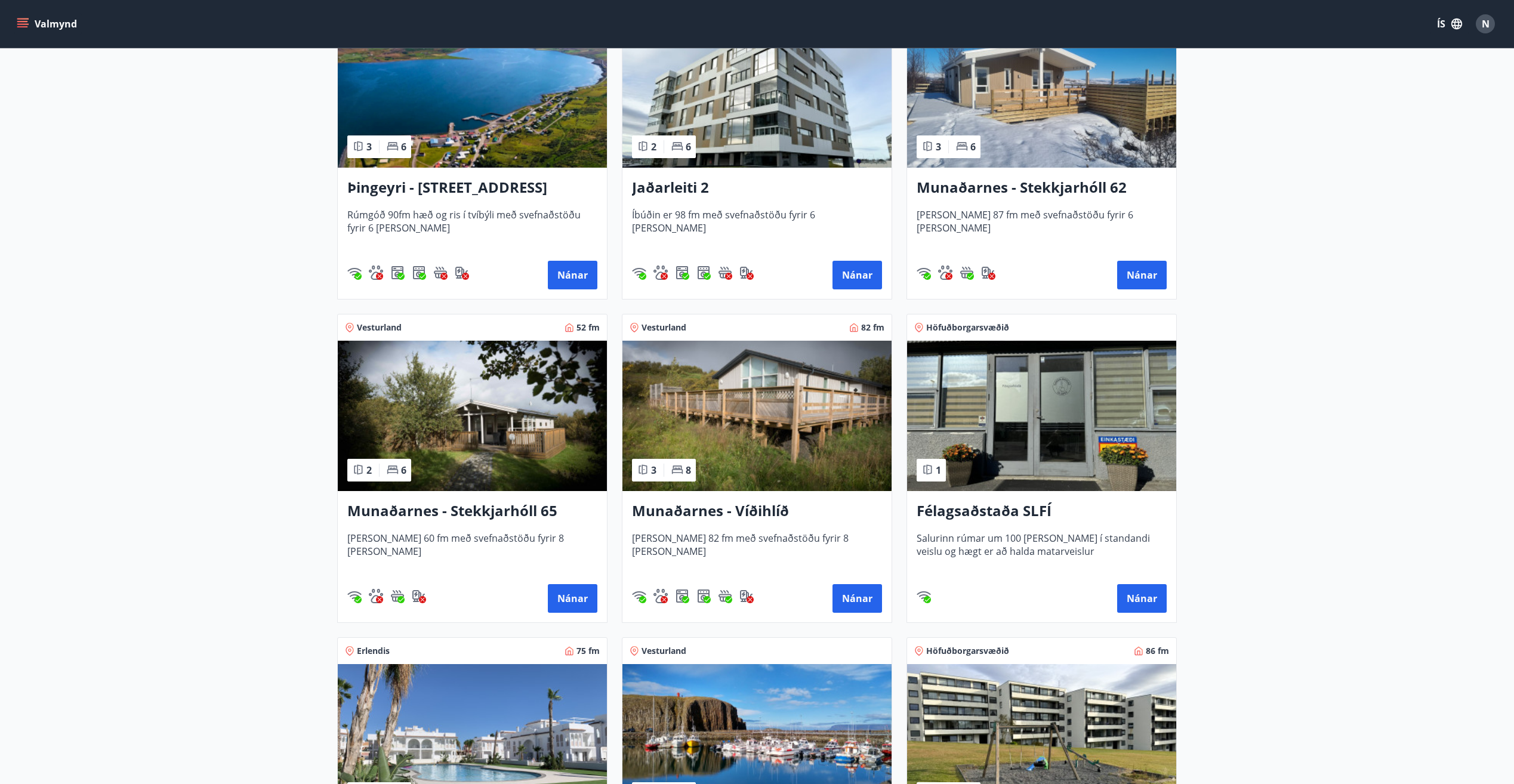
scroll to position [298, 0]
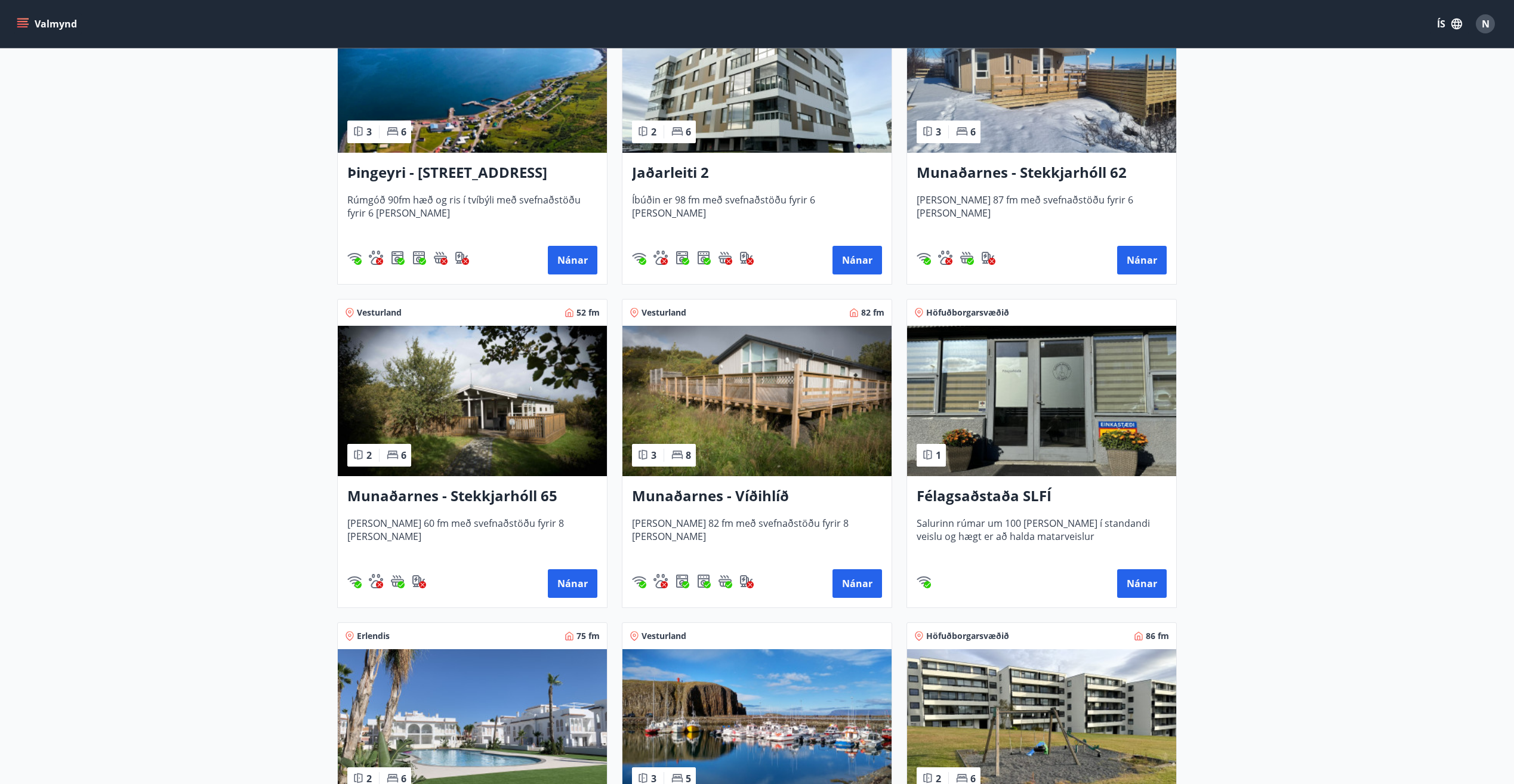
click at [750, 367] on img at bounding box center [757, 401] width 269 height 151
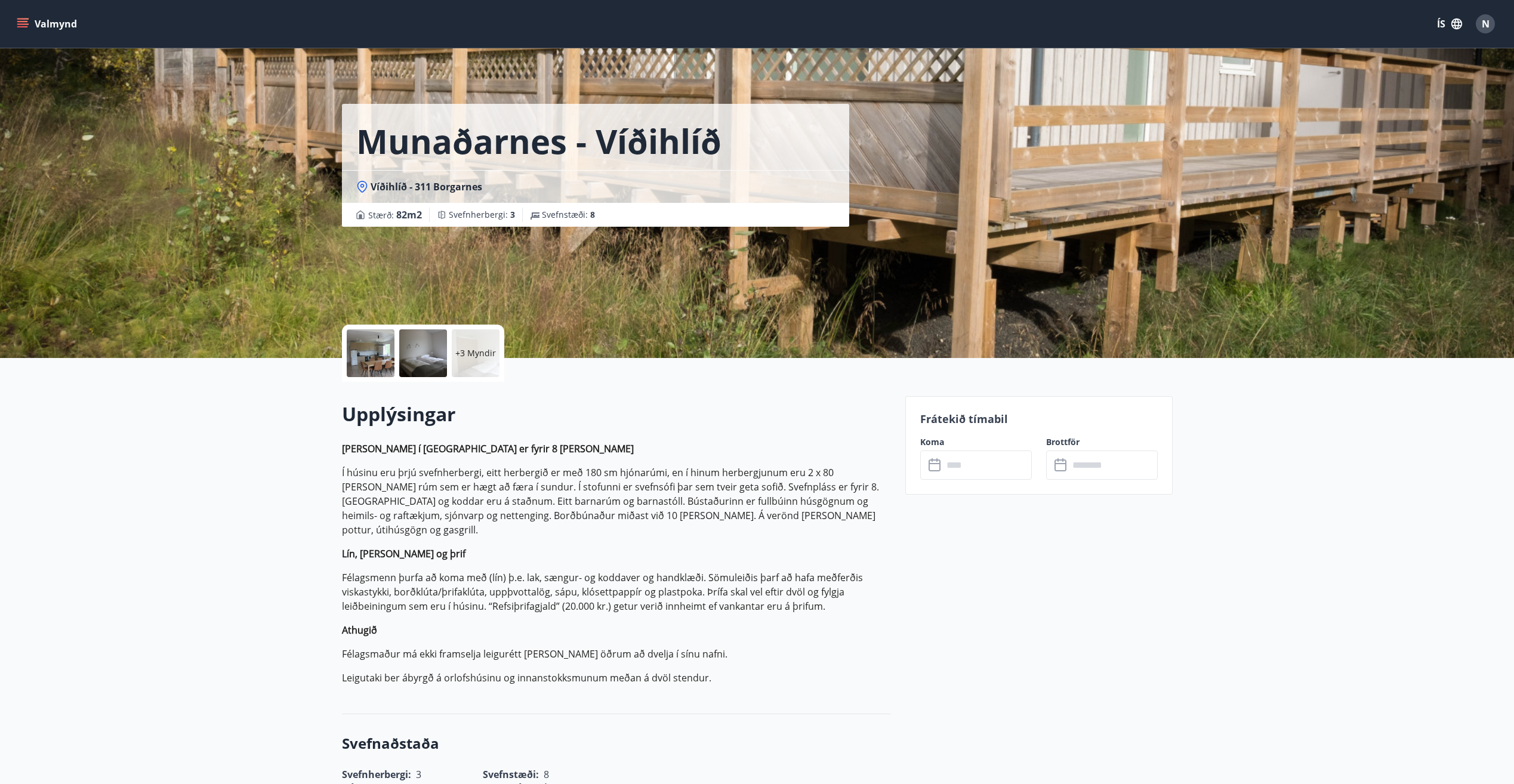
click at [965, 464] on input "text" at bounding box center [987, 465] width 89 height 29
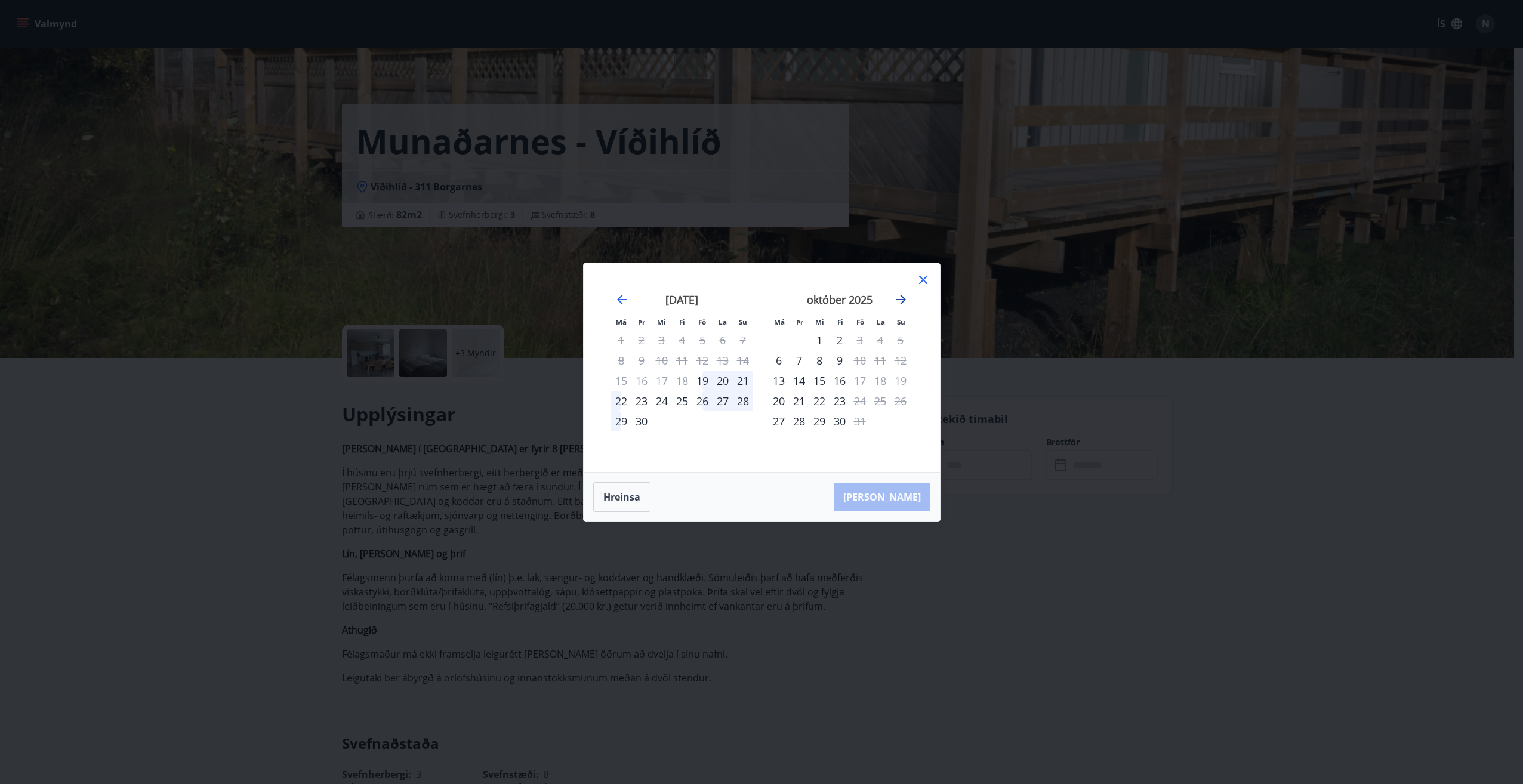
click at [907, 300] on icon "Move forward to switch to the next month." at bounding box center [901, 299] width 14 height 14
click at [859, 401] on div "26" at bounding box center [859, 400] width 20 height 20
click at [906, 300] on icon "Move forward to switch to the next month." at bounding box center [901, 299] width 14 height 14
click at [616, 421] on div "29" at bounding box center [621, 421] width 20 height 20
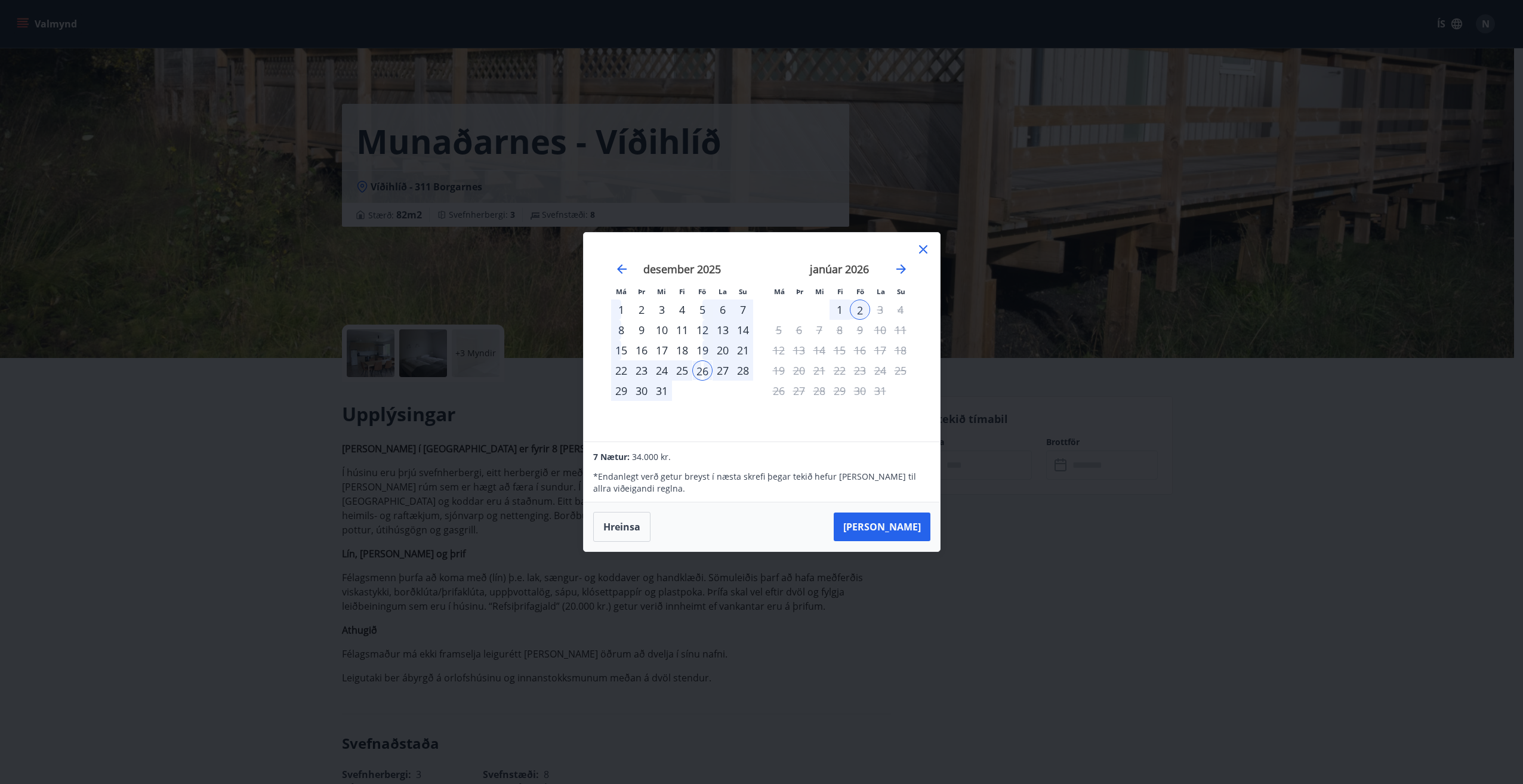
click at [927, 247] on icon at bounding box center [923, 249] width 14 height 14
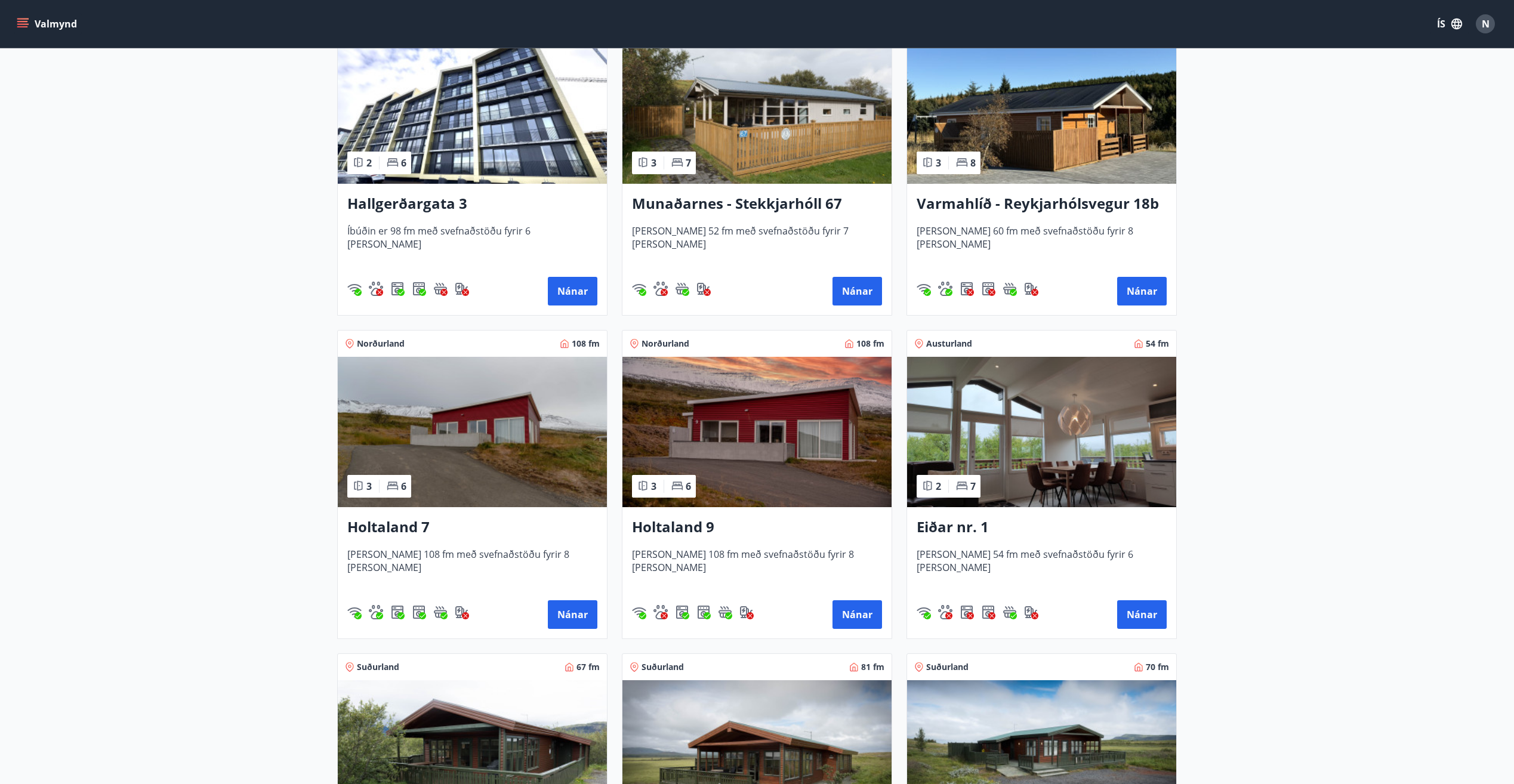
scroll to position [1255, 0]
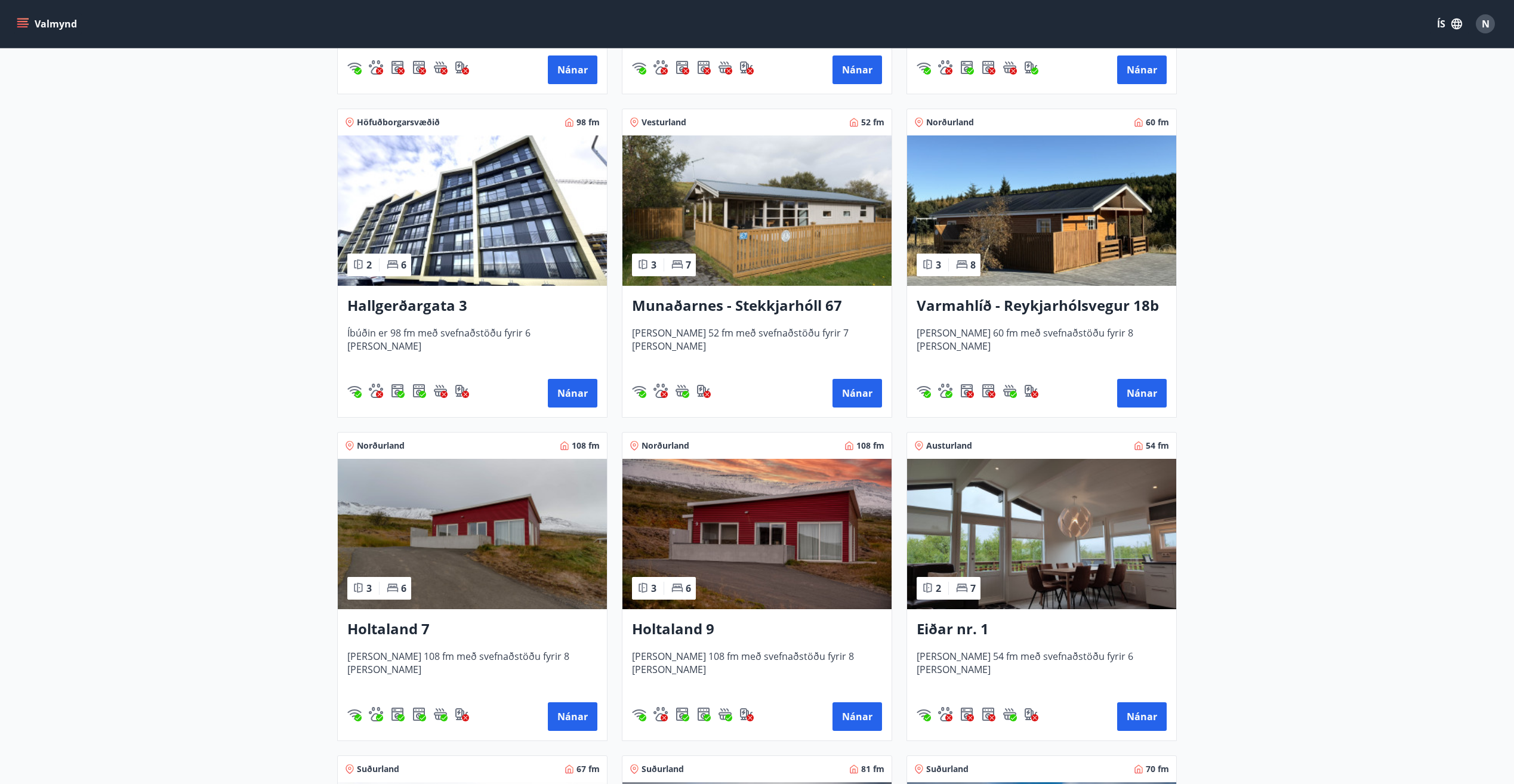
click at [545, 531] on img at bounding box center [472, 534] width 269 height 151
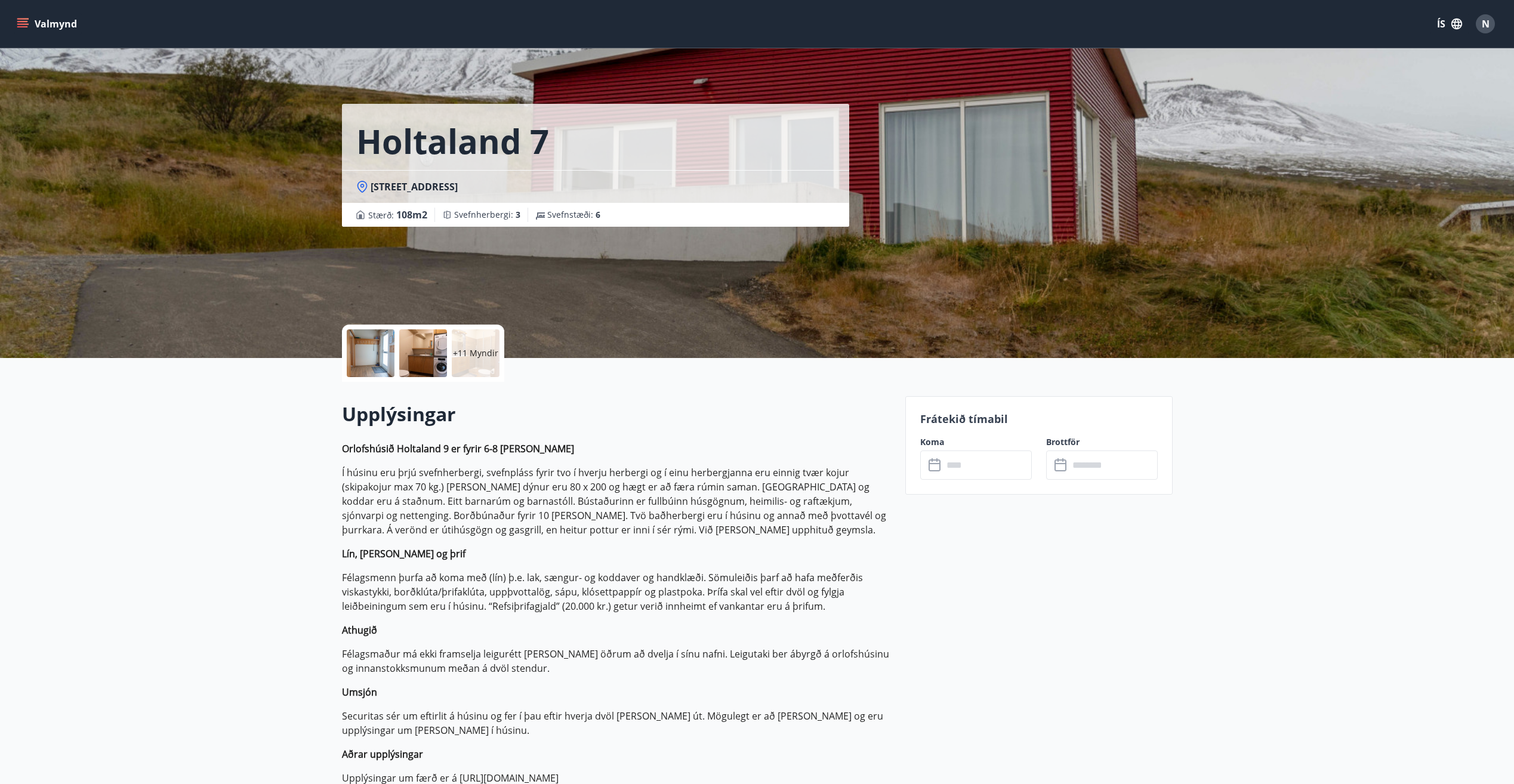
click at [973, 477] on input "text" at bounding box center [987, 465] width 89 height 29
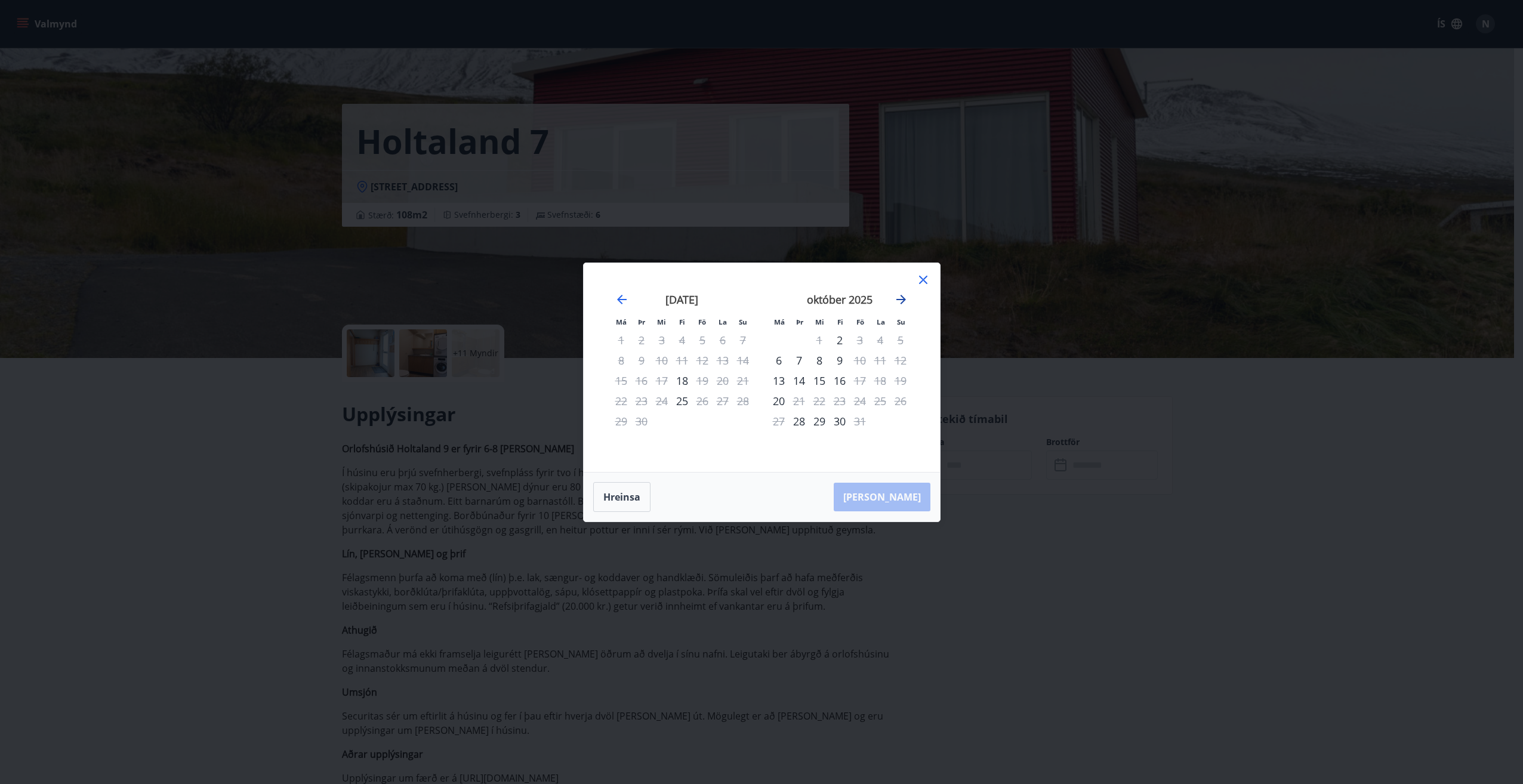
click at [895, 301] on icon "Move forward to switch to the next month." at bounding box center [901, 299] width 14 height 14
click at [898, 301] on icon "Move forward to switch to the next month." at bounding box center [901, 299] width 14 height 14
click at [619, 302] on icon "Move backward to switch to the previous month." at bounding box center [621, 299] width 14 height 14
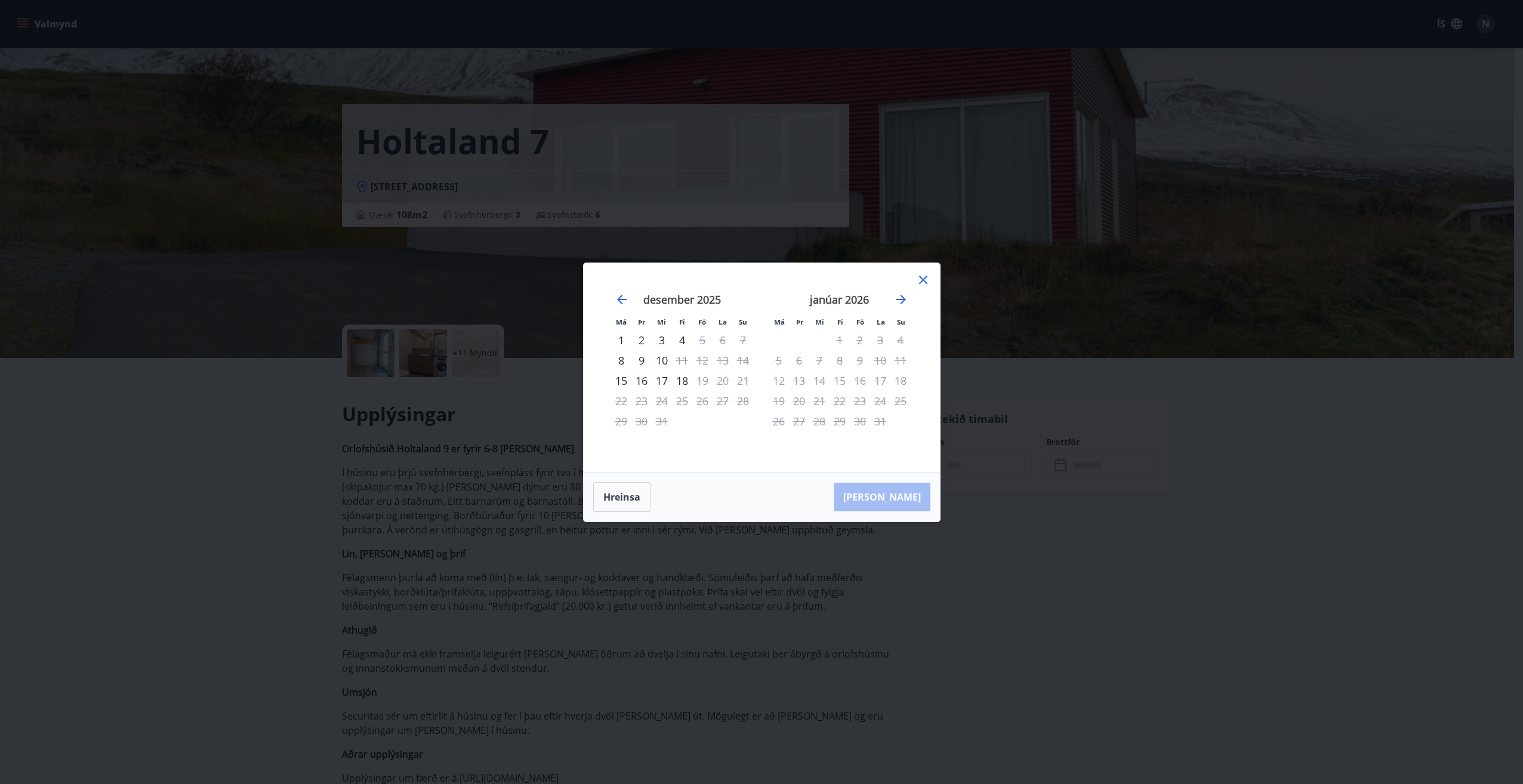
click at [933, 267] on div "Má Þr Mi Fi Fö La Su Má Þr Mi Fi Fö La Su nóvember 2025 1 2 3 4 5 6 7 8 9 10 11…" at bounding box center [761, 367] width 356 height 209
click at [925, 282] on icon at bounding box center [923, 280] width 14 height 14
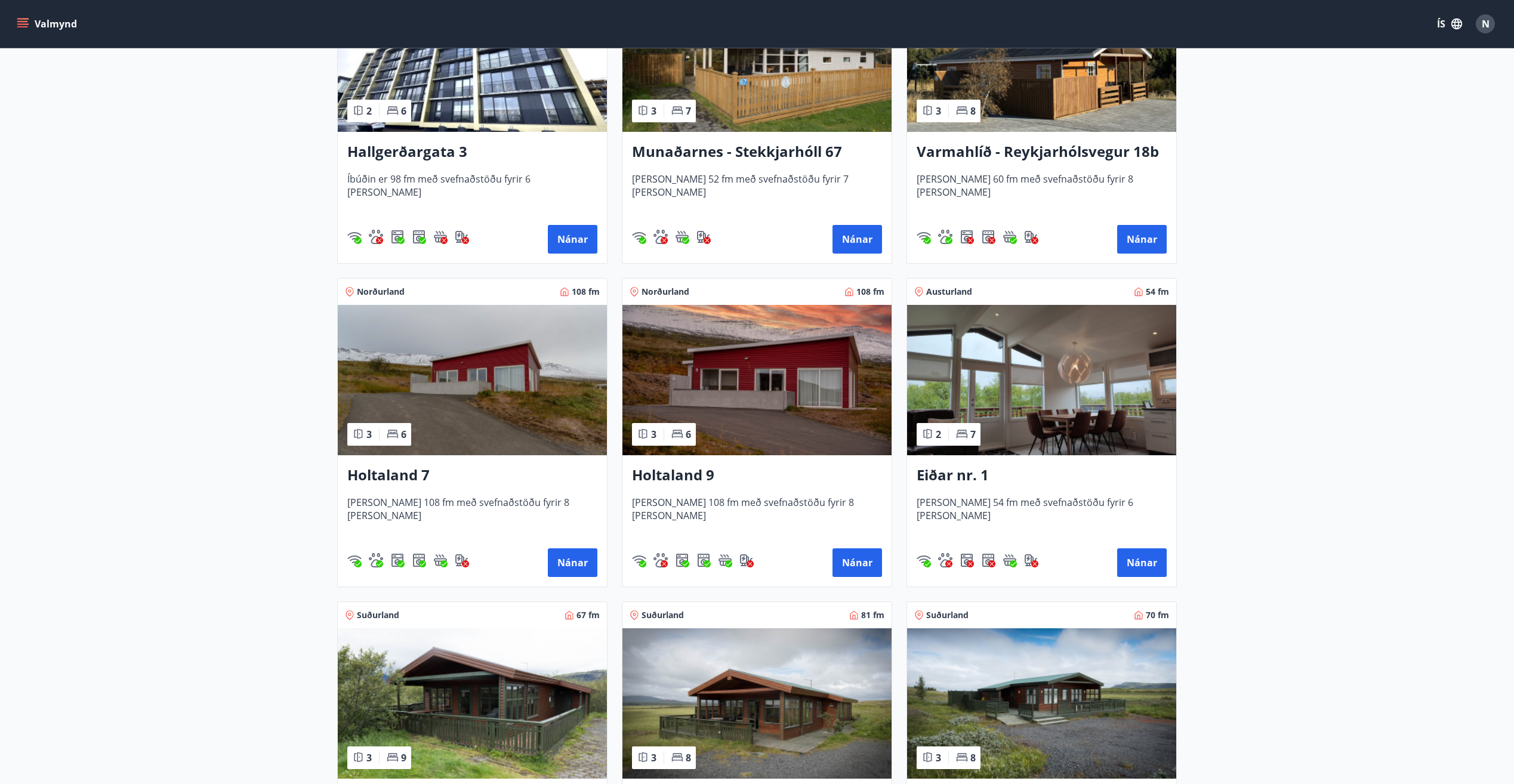
scroll to position [1312, 0]
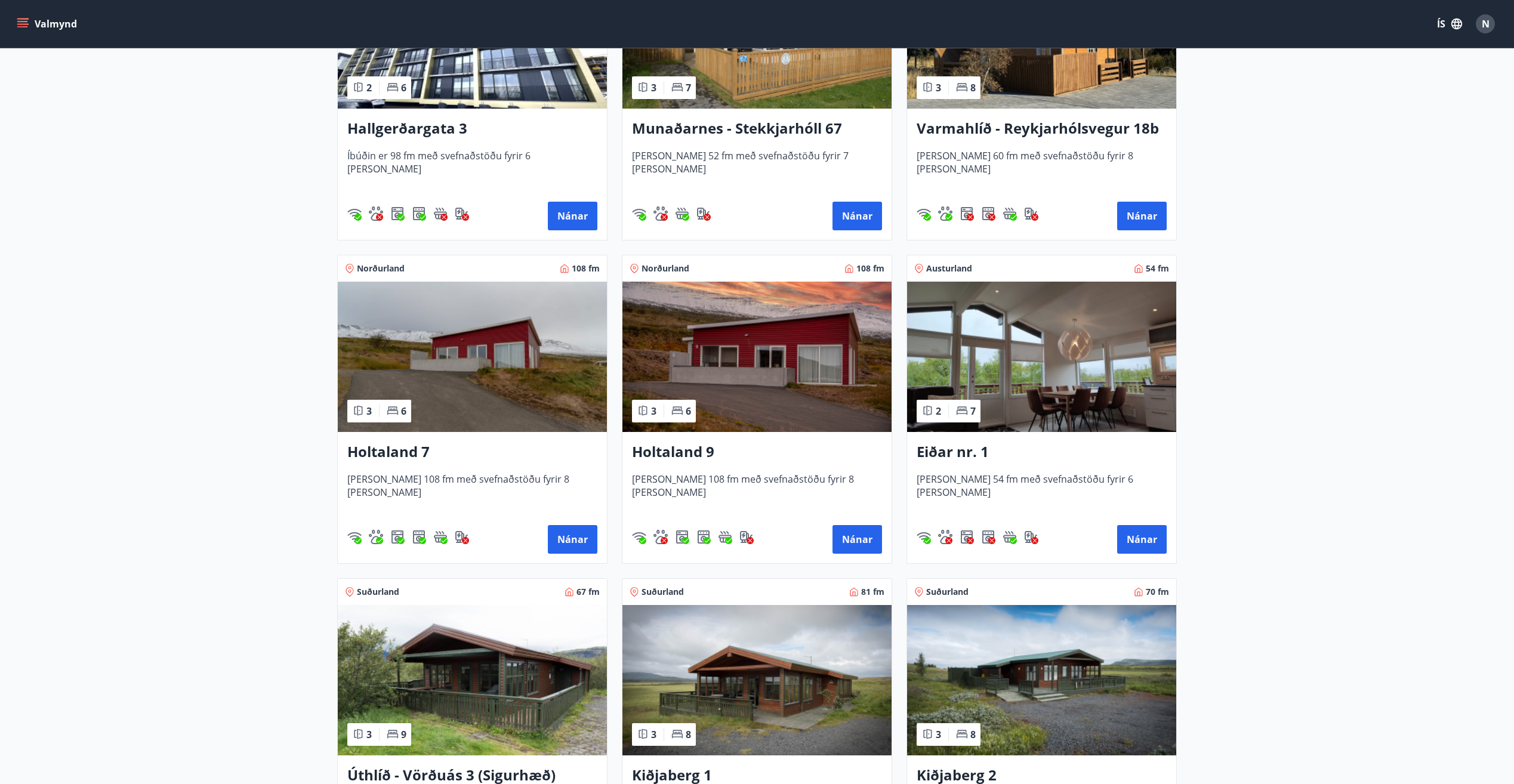
click at [799, 346] on img at bounding box center [757, 357] width 269 height 151
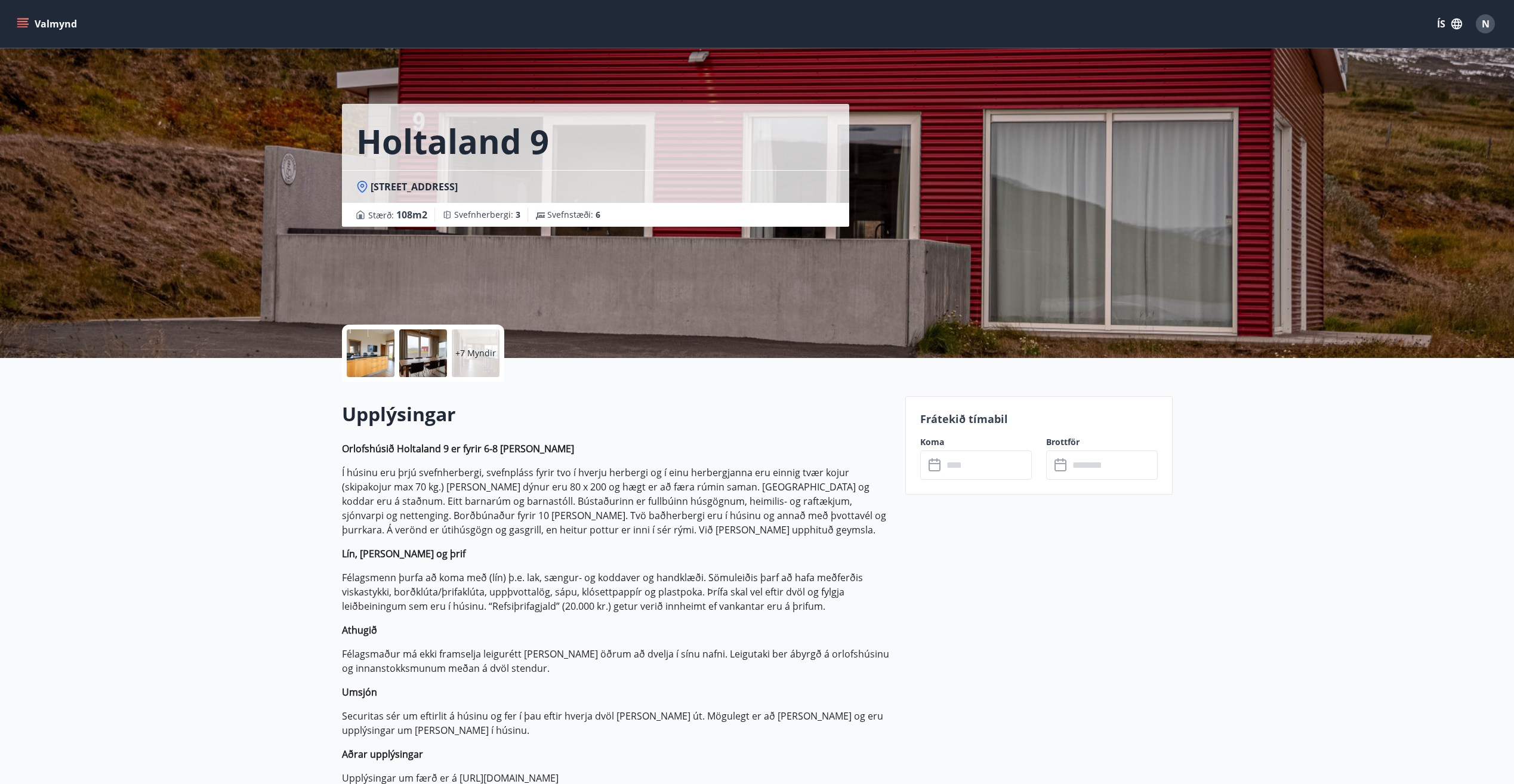
click at [955, 465] on input "text" at bounding box center [987, 465] width 89 height 29
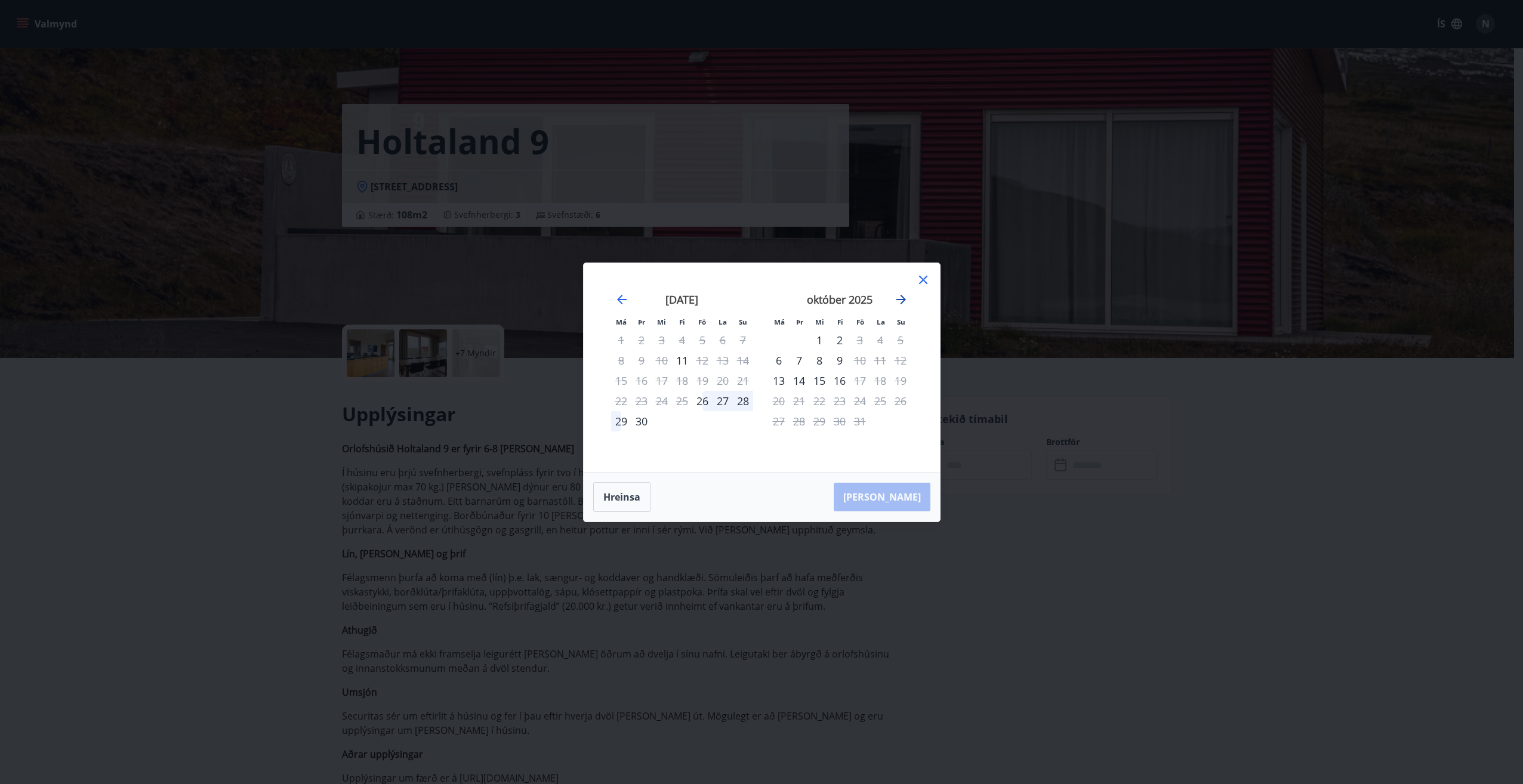
click at [906, 297] on icon "Move forward to switch to the next month." at bounding box center [901, 299] width 14 height 14
click at [916, 279] on icon at bounding box center [923, 280] width 14 height 14
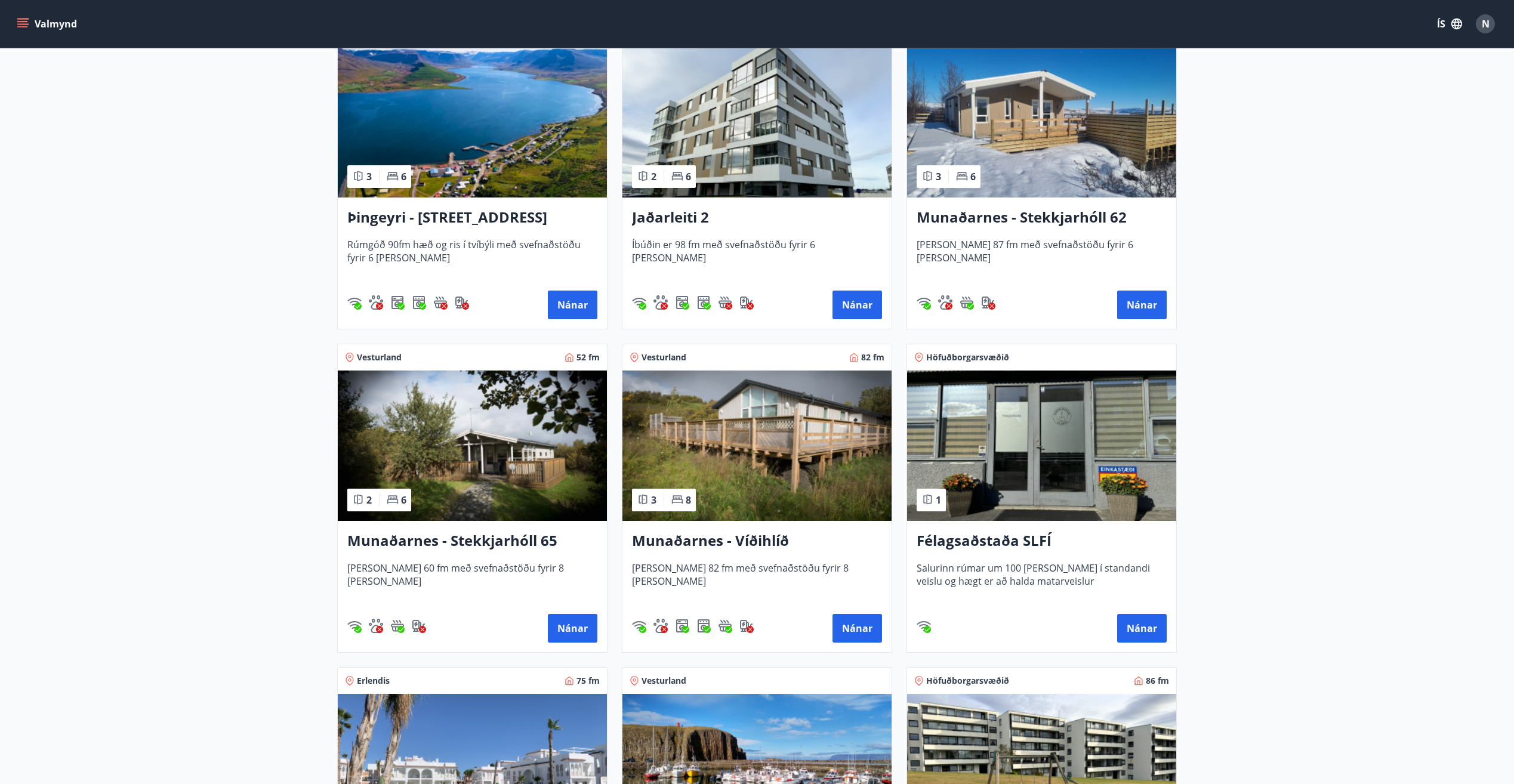
scroll to position [358, 0]
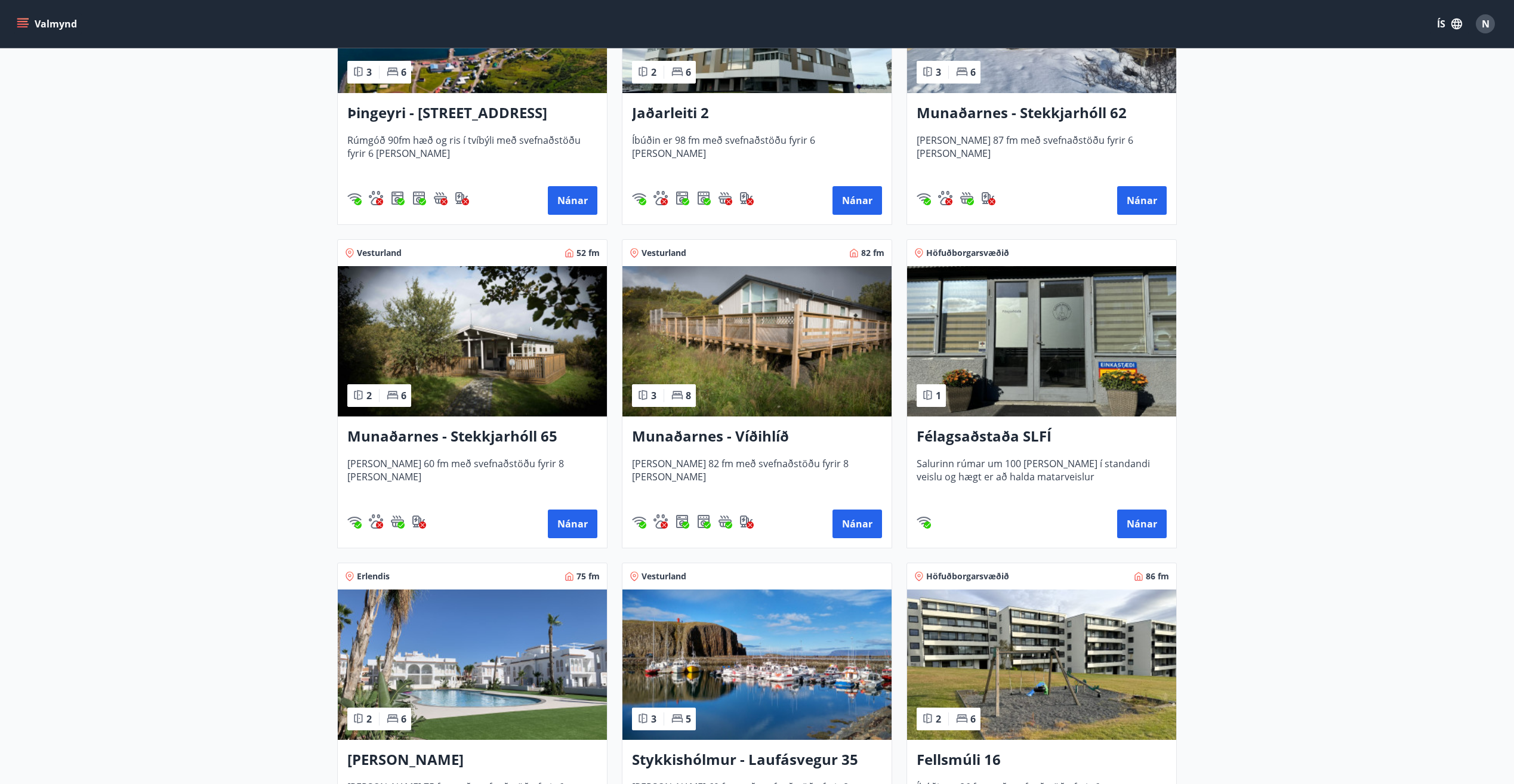
click at [512, 361] on img at bounding box center [472, 341] width 269 height 151
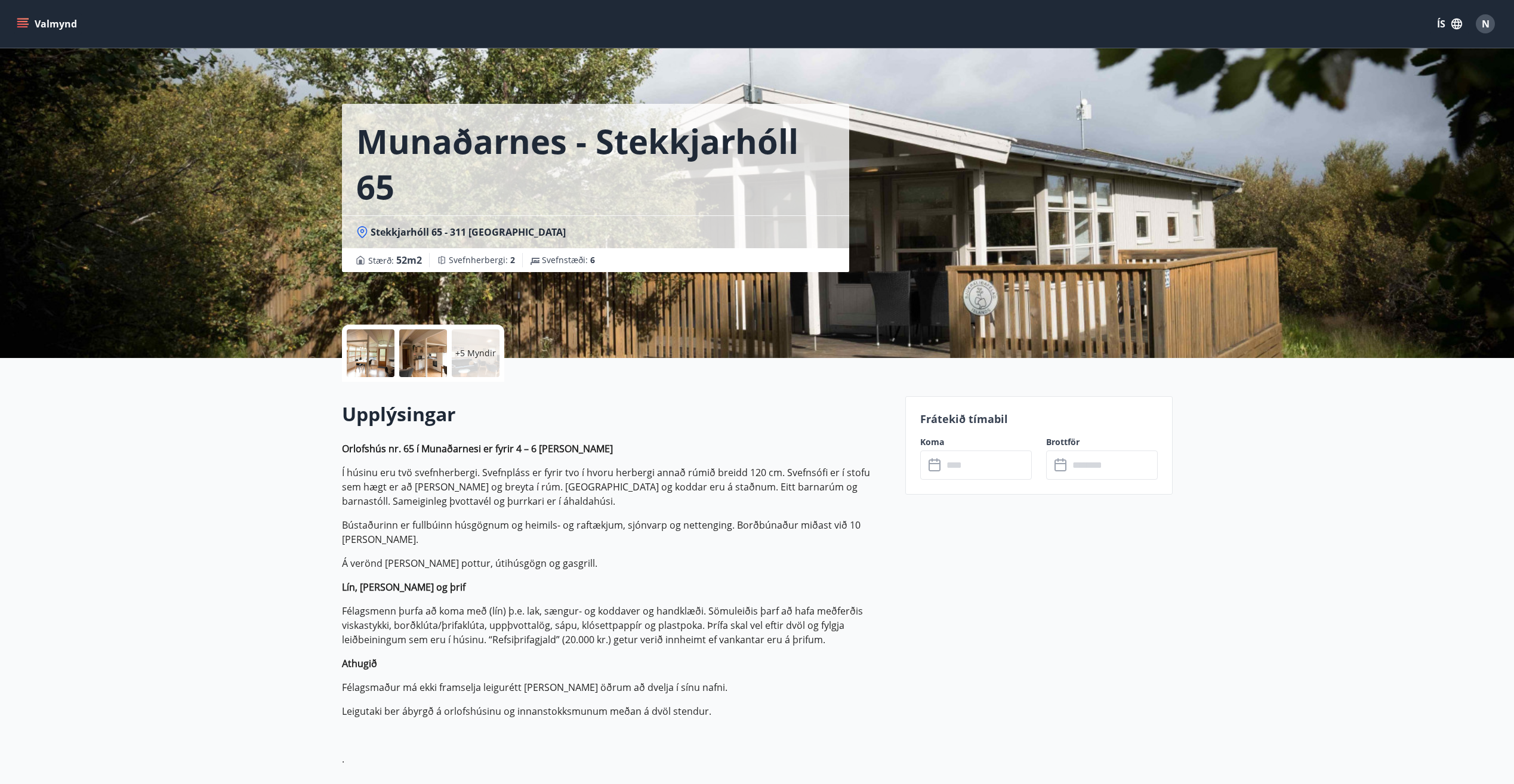
click at [496, 349] on div "+5 Myndir" at bounding box center [476, 353] width 48 height 48
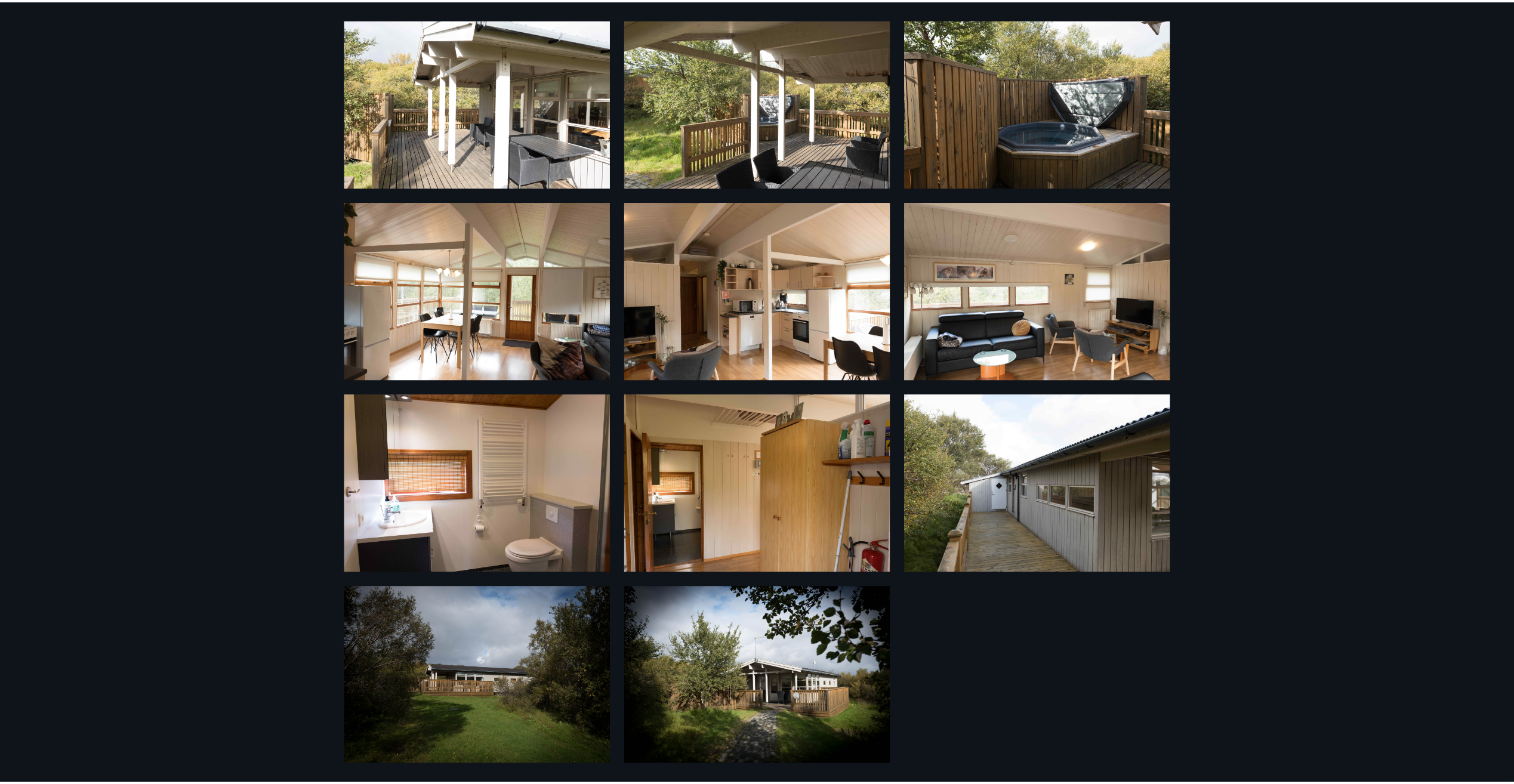
scroll to position [62, 0]
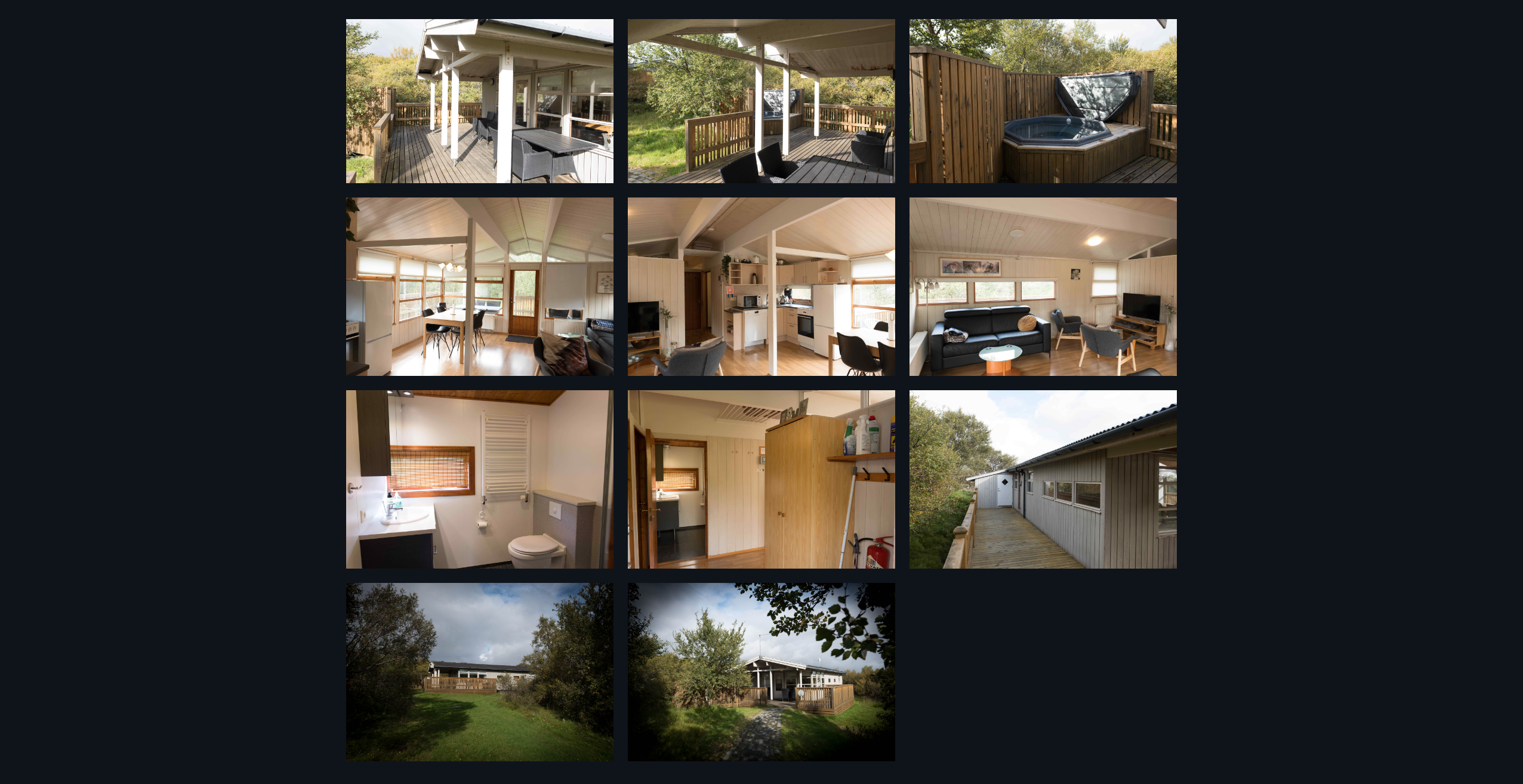
click at [753, 465] on img at bounding box center [761, 480] width 267 height 178
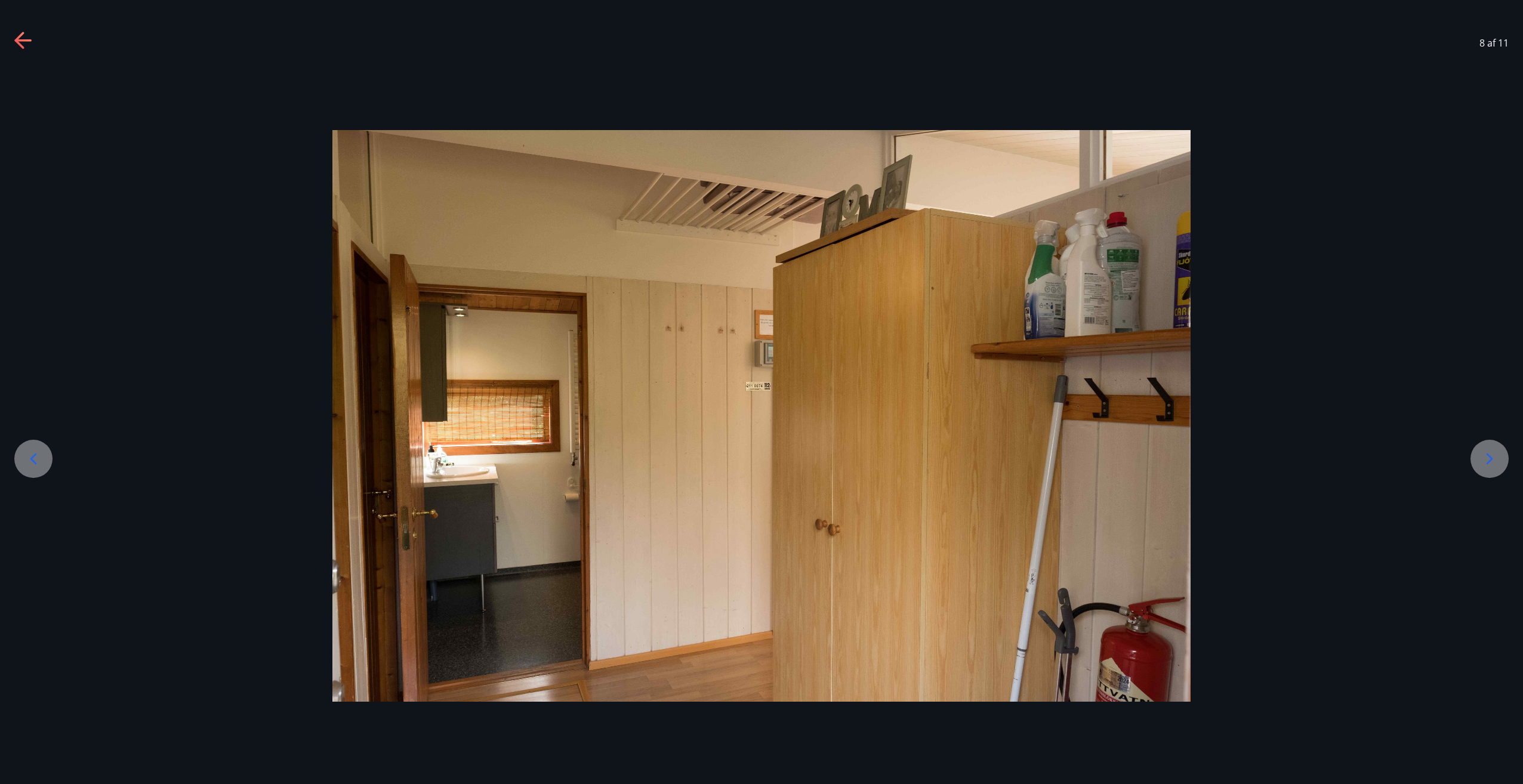
click at [1472, 452] on div at bounding box center [761, 416] width 1523 height 698
click at [1489, 450] on icon at bounding box center [1490, 459] width 19 height 19
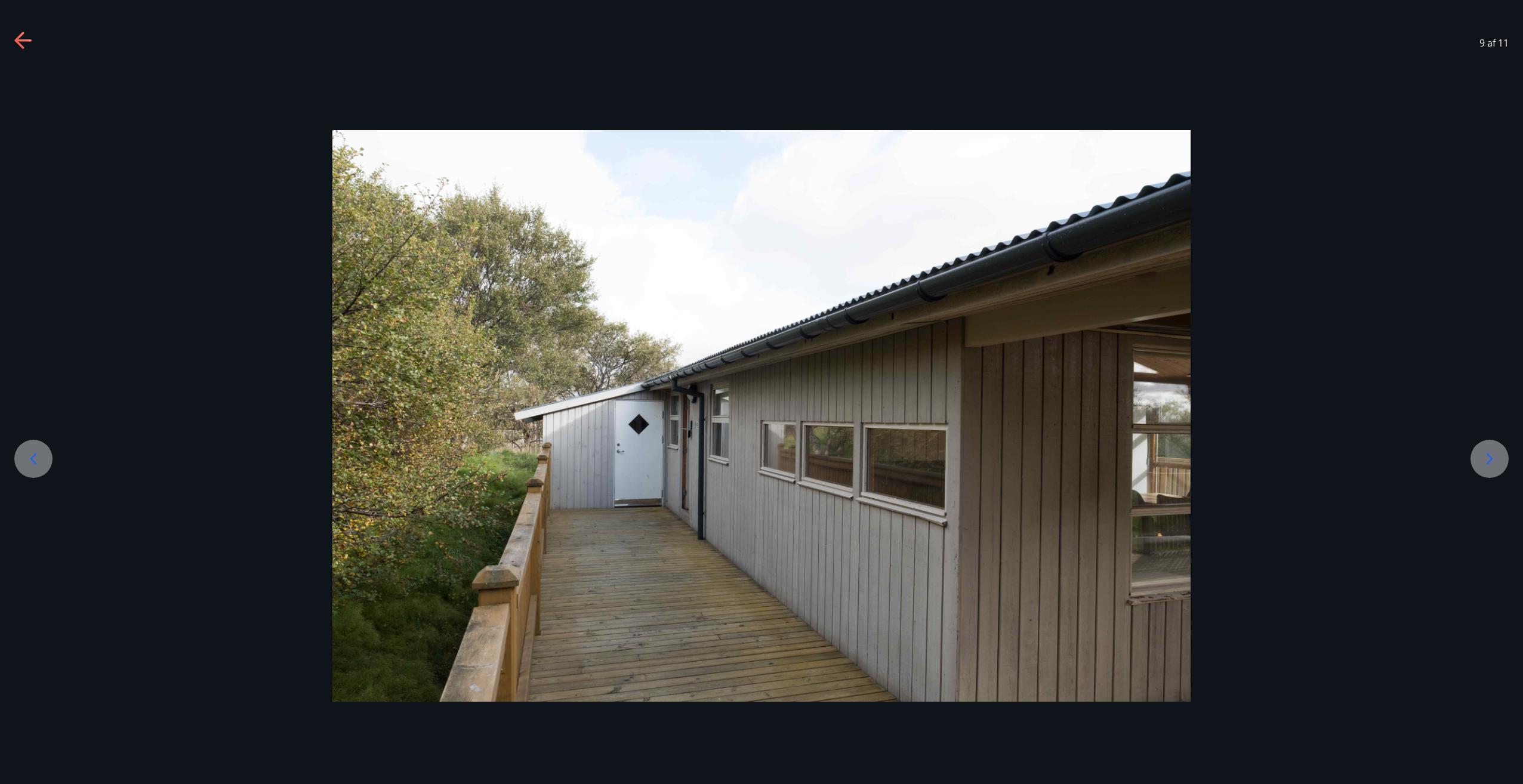
click at [1489, 450] on icon at bounding box center [1490, 459] width 19 height 19
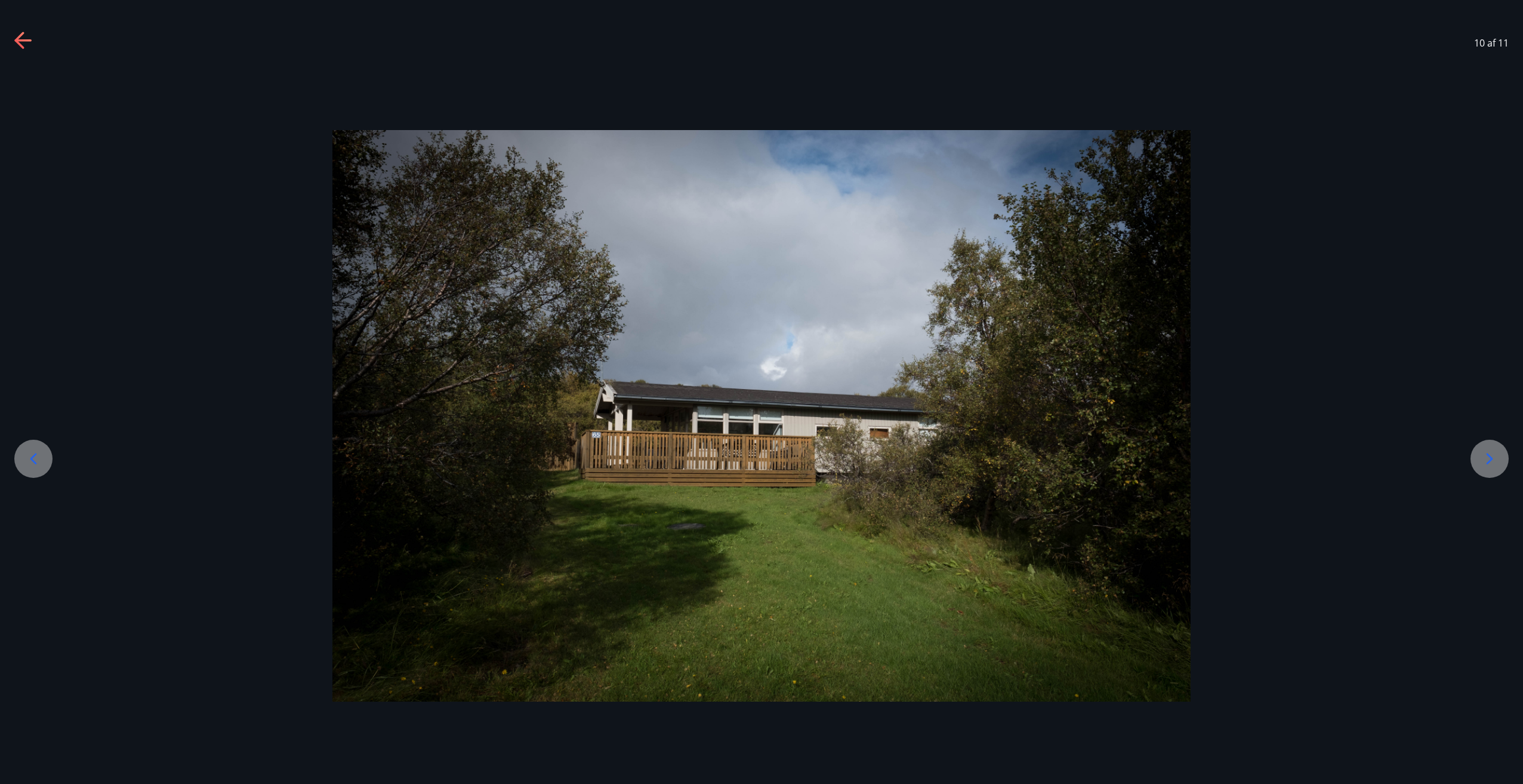
click at [1489, 450] on icon at bounding box center [1490, 459] width 19 height 19
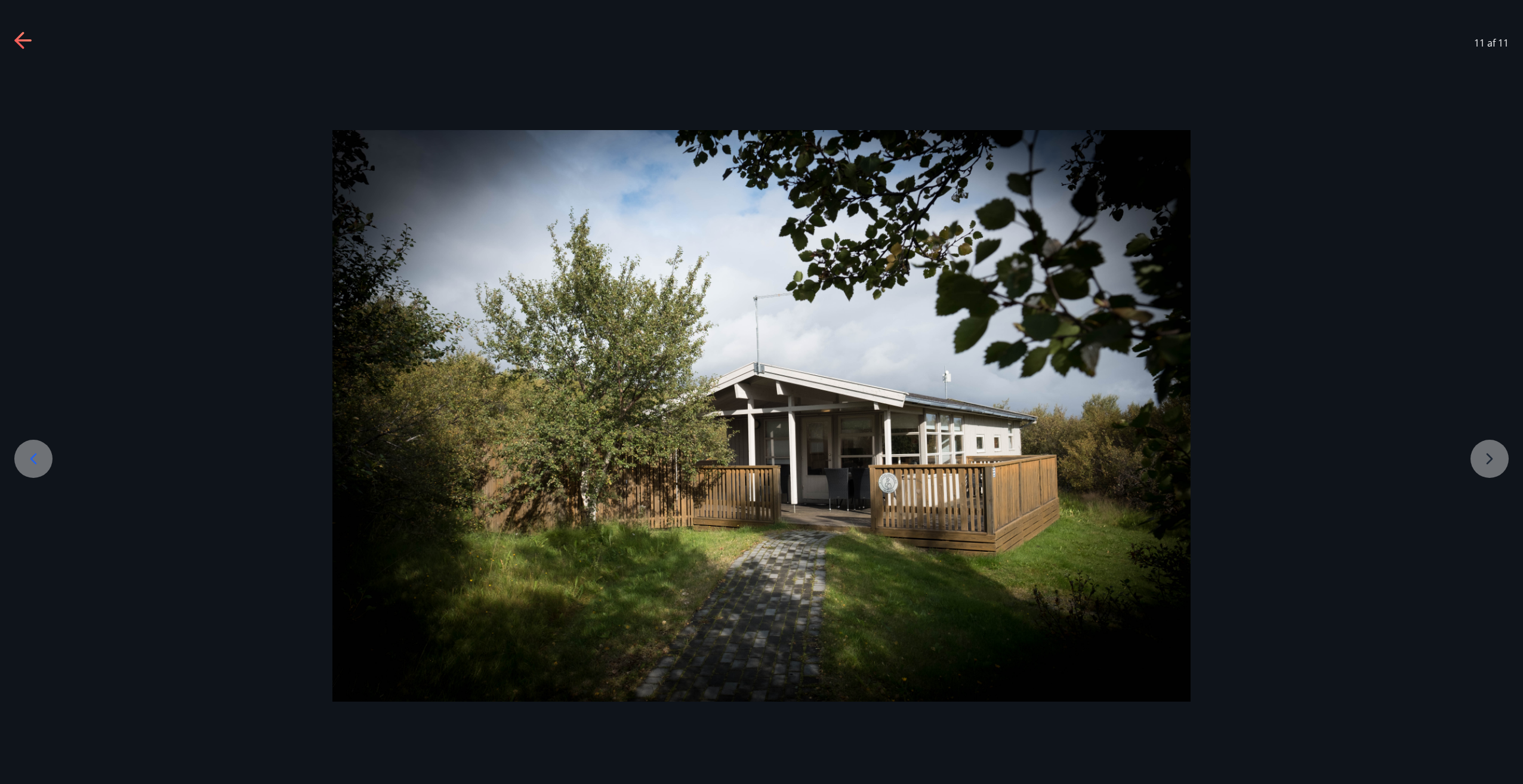
click at [1489, 450] on div at bounding box center [761, 416] width 1523 height 572
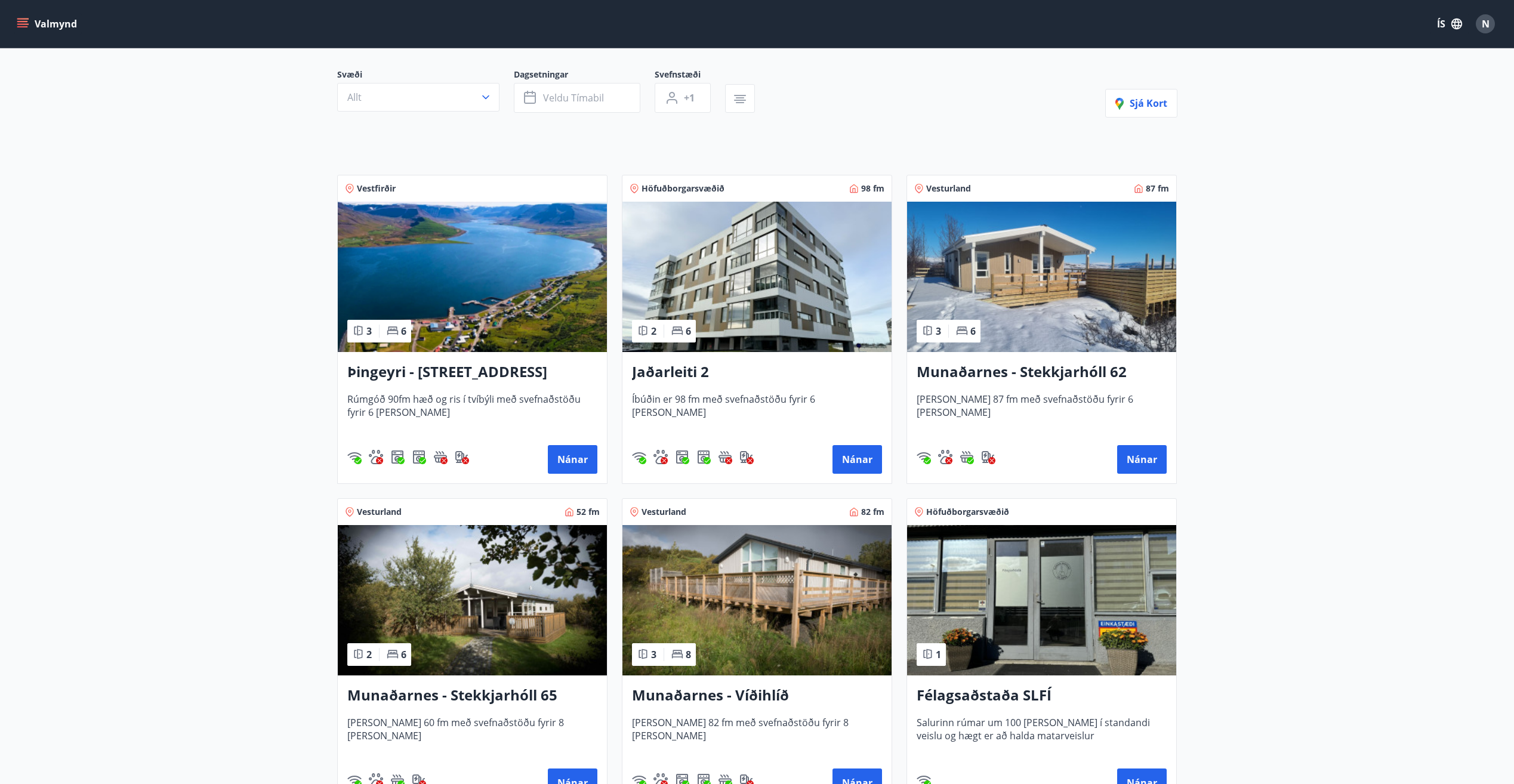
scroll to position [238, 0]
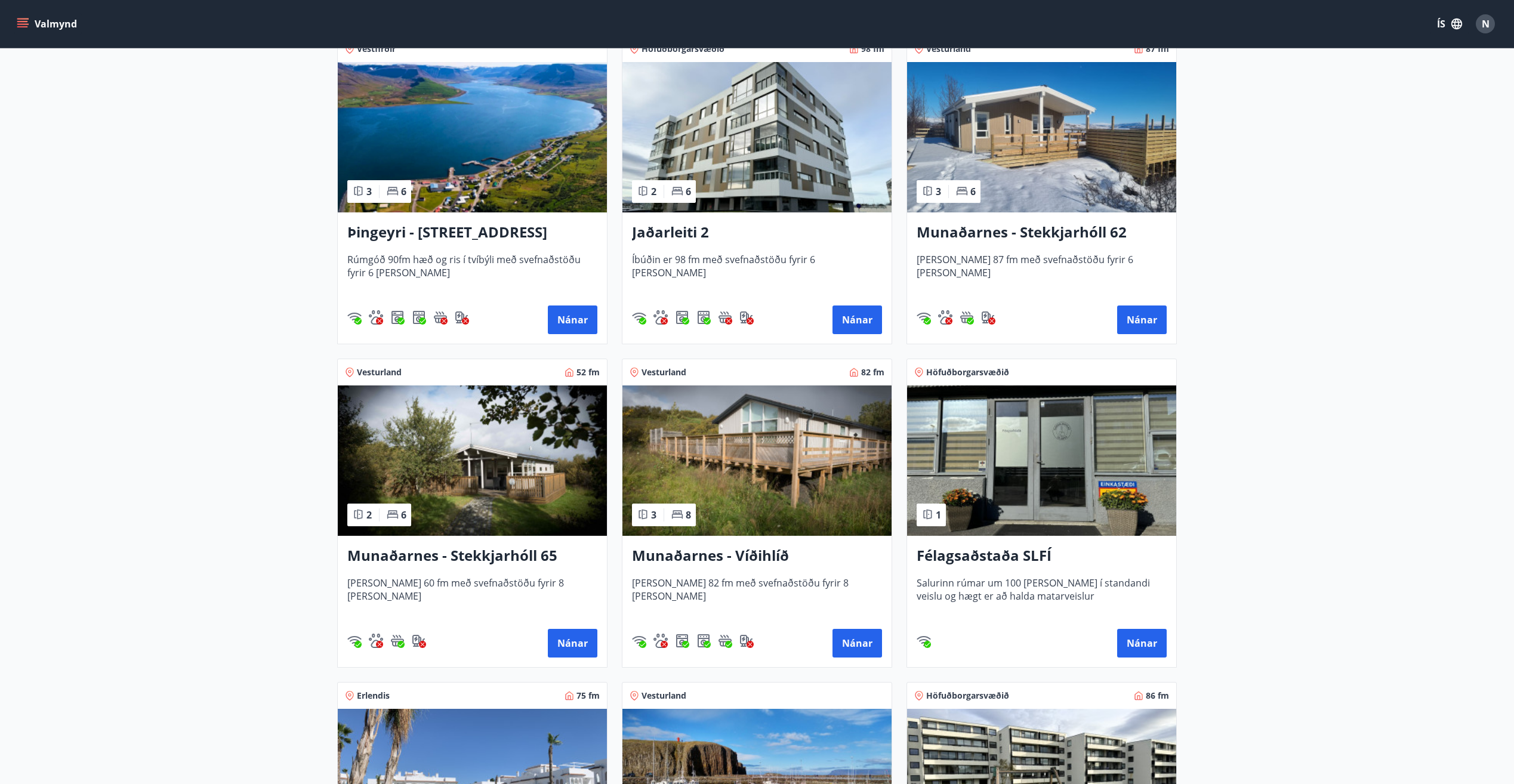
click at [790, 449] on img at bounding box center [757, 460] width 269 height 151
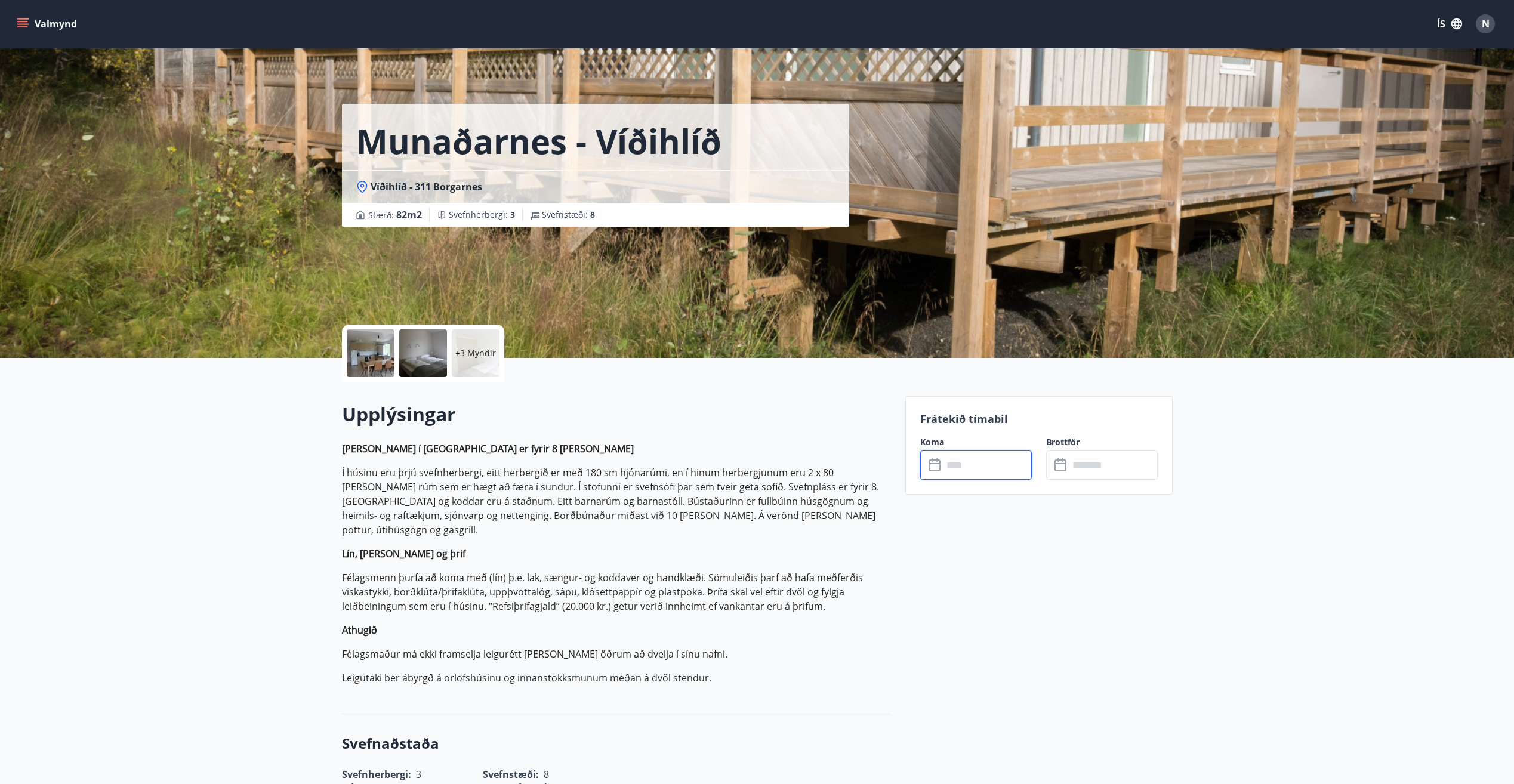
click at [1008, 461] on input "text" at bounding box center [987, 465] width 89 height 29
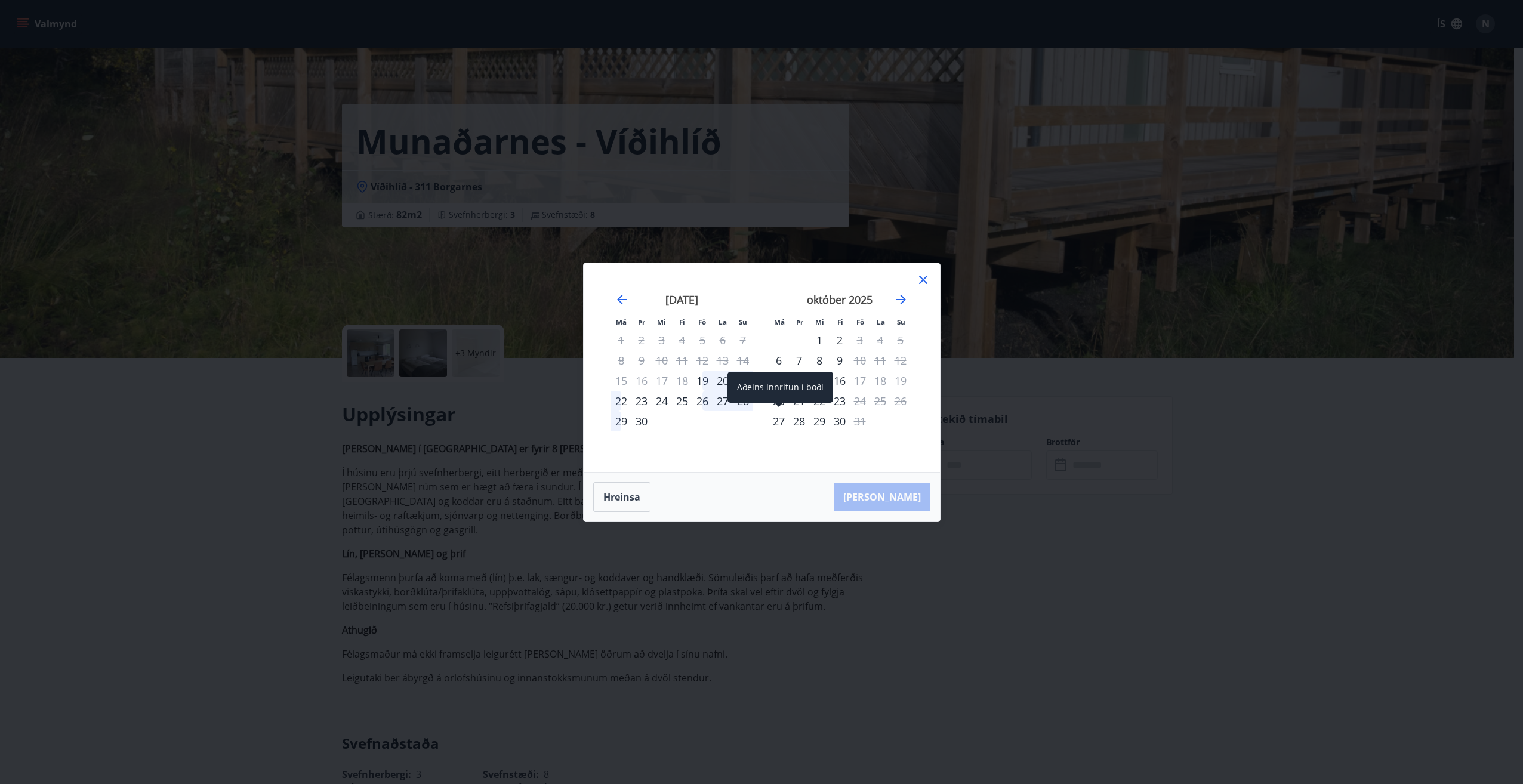
drag, startPoint x: 768, startPoint y: 421, endPoint x: 774, endPoint y: 423, distance: 6.3
click at [770, 423] on div "27" at bounding box center [779, 421] width 20 height 20
click at [900, 294] on icon "Move forward to switch to the next month." at bounding box center [901, 299] width 14 height 14
click at [931, 282] on div "Má Þr Mi Fi Fö La Su Má Þr Mi Fi Fö La Su október 2025 1 2 3 4 5 6 7 8 9 10 11 …" at bounding box center [761, 367] width 356 height 209
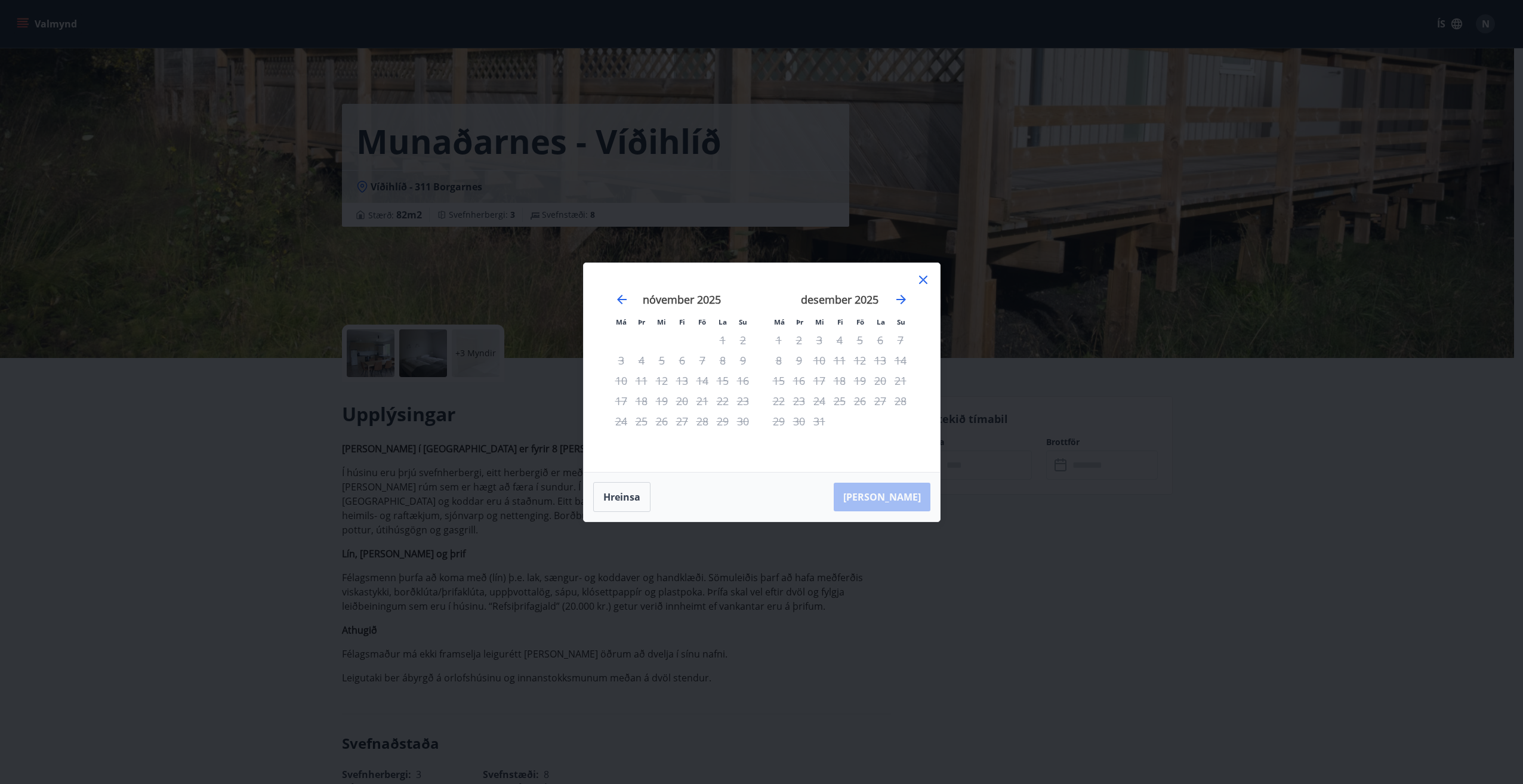
click at [925, 276] on icon at bounding box center [923, 280] width 14 height 14
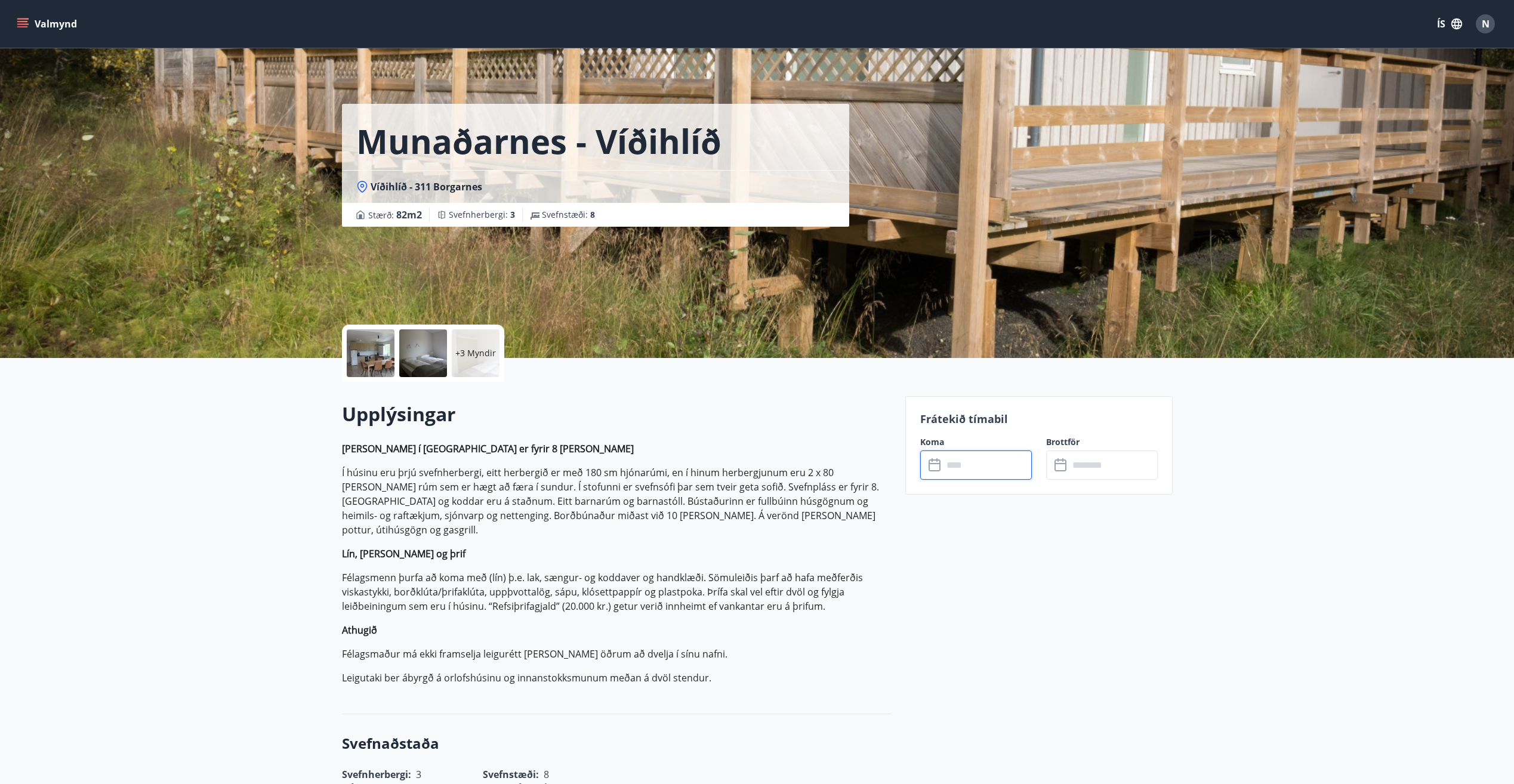
click at [991, 469] on input "text" at bounding box center [987, 465] width 89 height 29
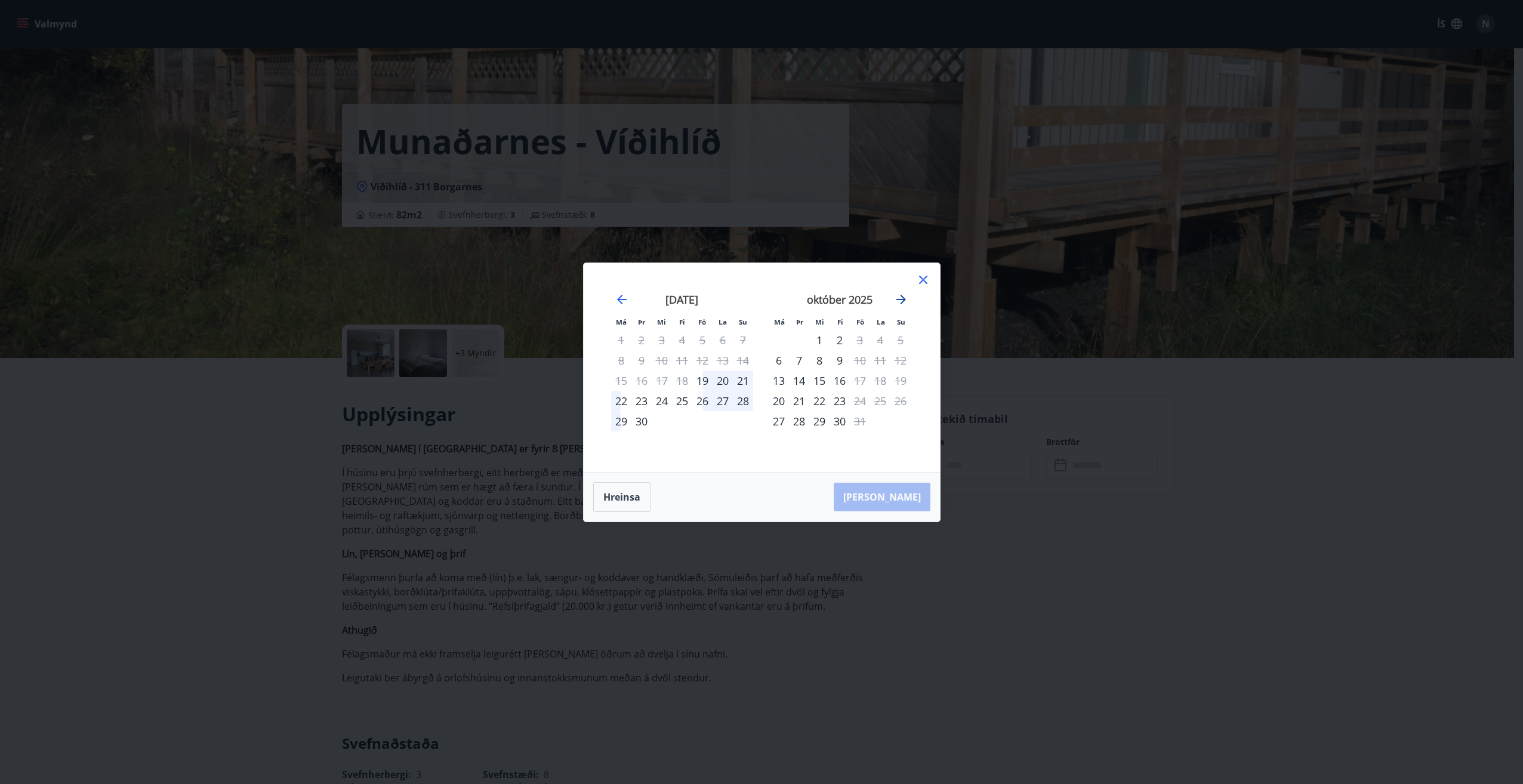
click at [904, 297] on icon "Move forward to switch to the next month." at bounding box center [901, 299] width 10 height 10
click at [932, 282] on div "Má Þr Mi Fi Fö La Su Má Þr Mi Fi Fö La Su október 2025 1 2 3 4 5 6 7 8 9 10 11 …" at bounding box center [761, 367] width 356 height 209
click at [925, 274] on icon at bounding box center [923, 280] width 14 height 14
